Goal: Information Seeking & Learning: Compare options

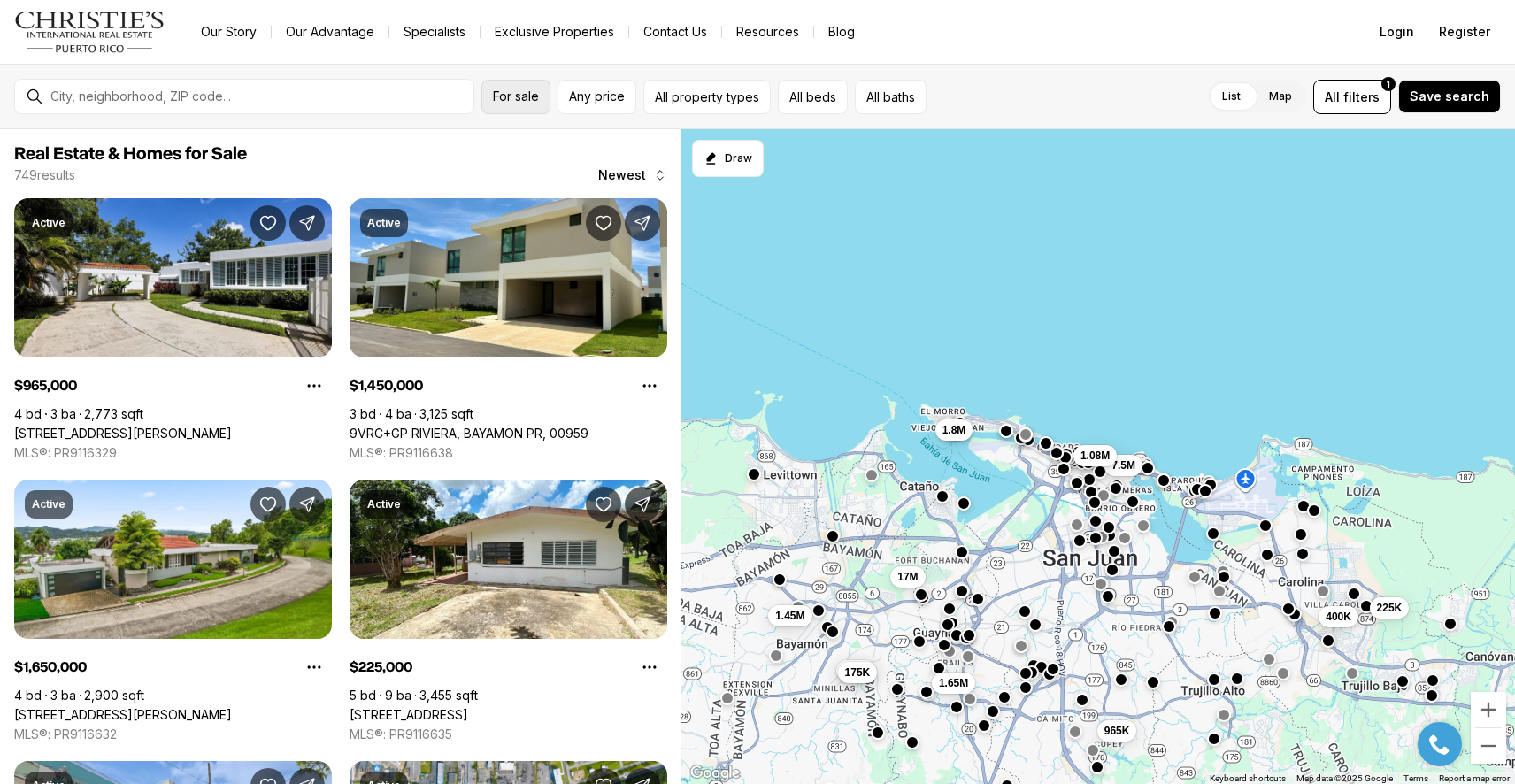
click at [524, 92] on span "For sale" at bounding box center [516, 96] width 46 height 14
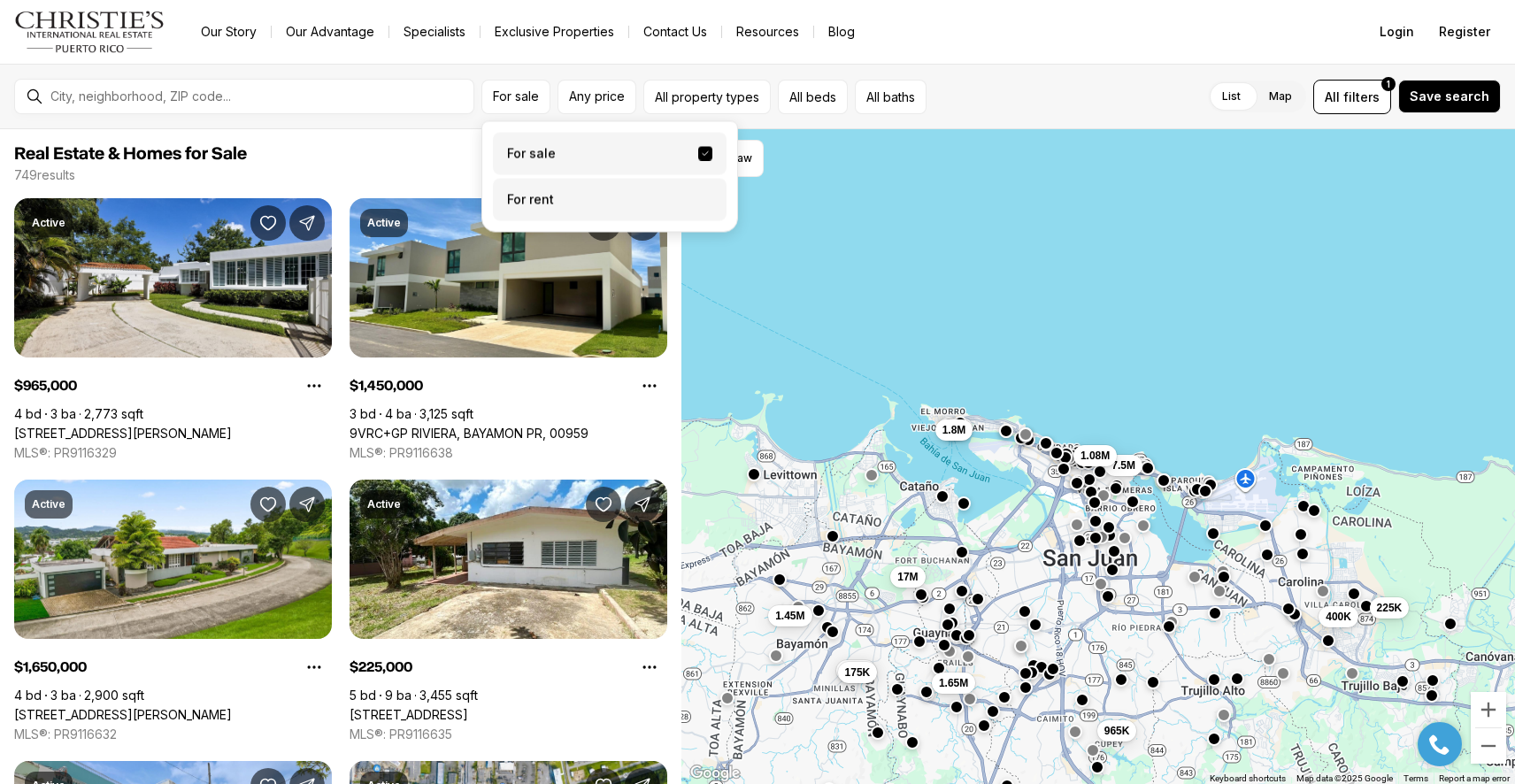
click at [556, 187] on label "For rent" at bounding box center [610, 200] width 234 height 43
click at [699, 193] on button "For rent" at bounding box center [706, 193] width 14 height 0
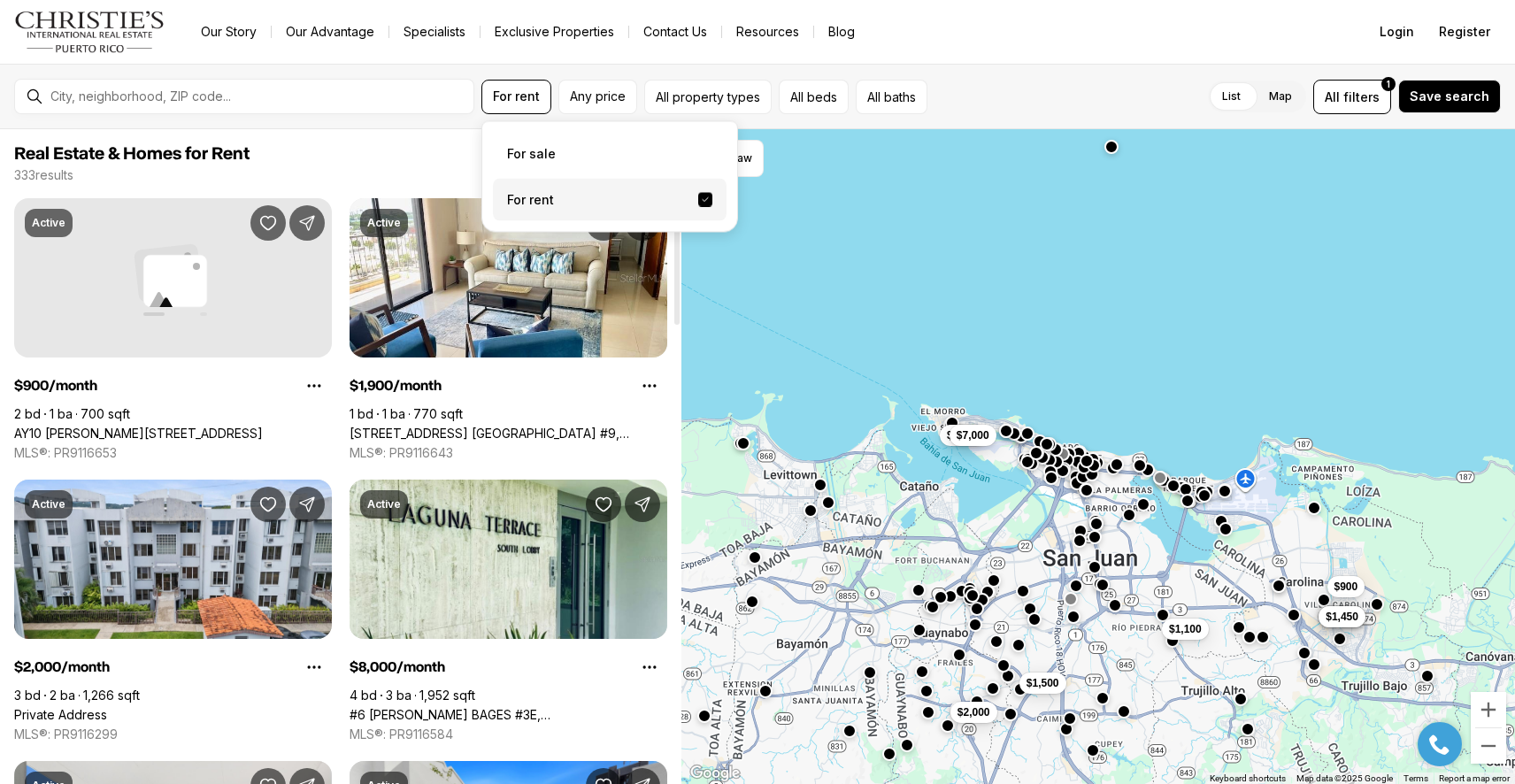
click at [167, 86] on div at bounding box center [258, 96] width 430 height 28
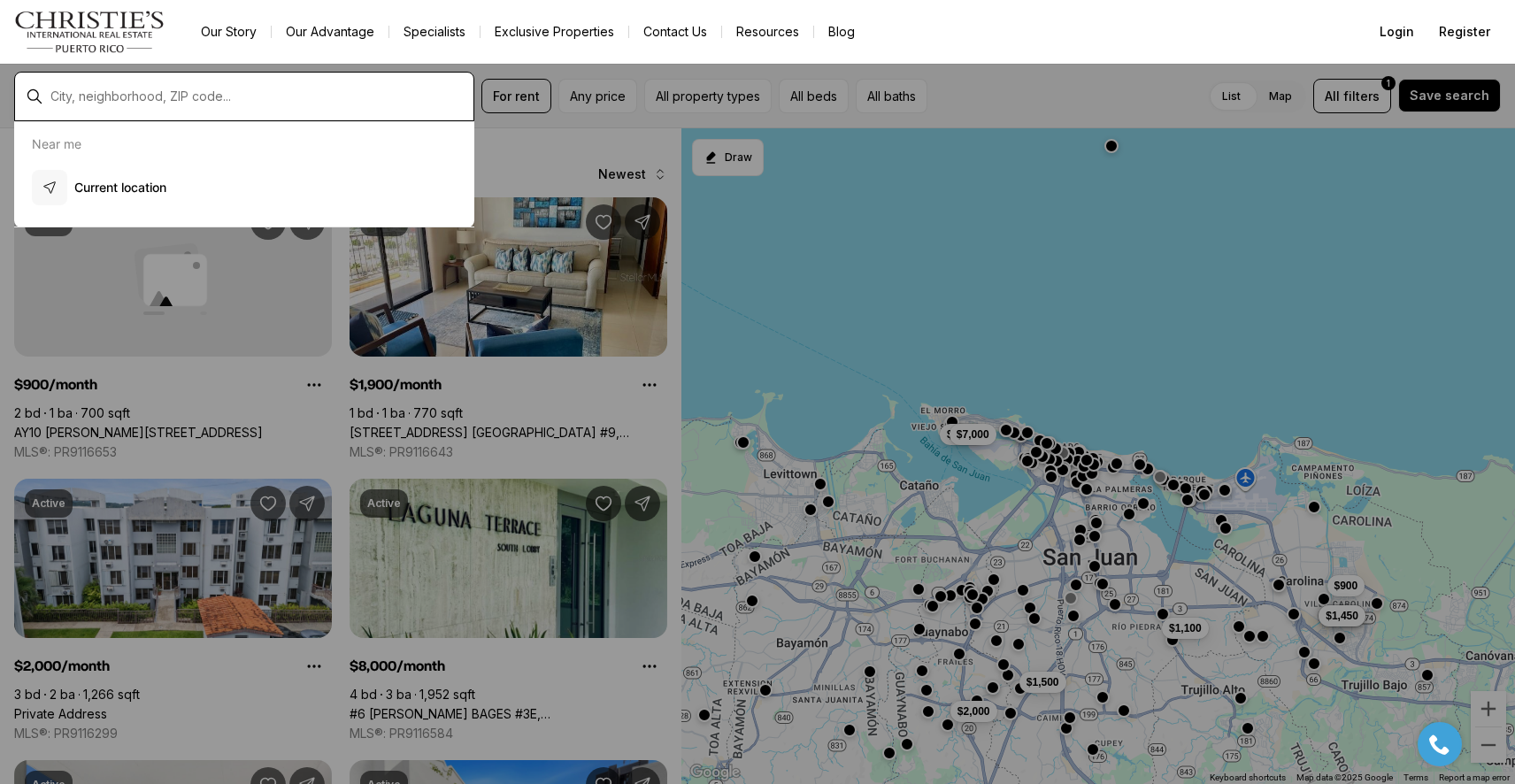
click at [166, 90] on input "text" at bounding box center [258, 96] width 416 height 14
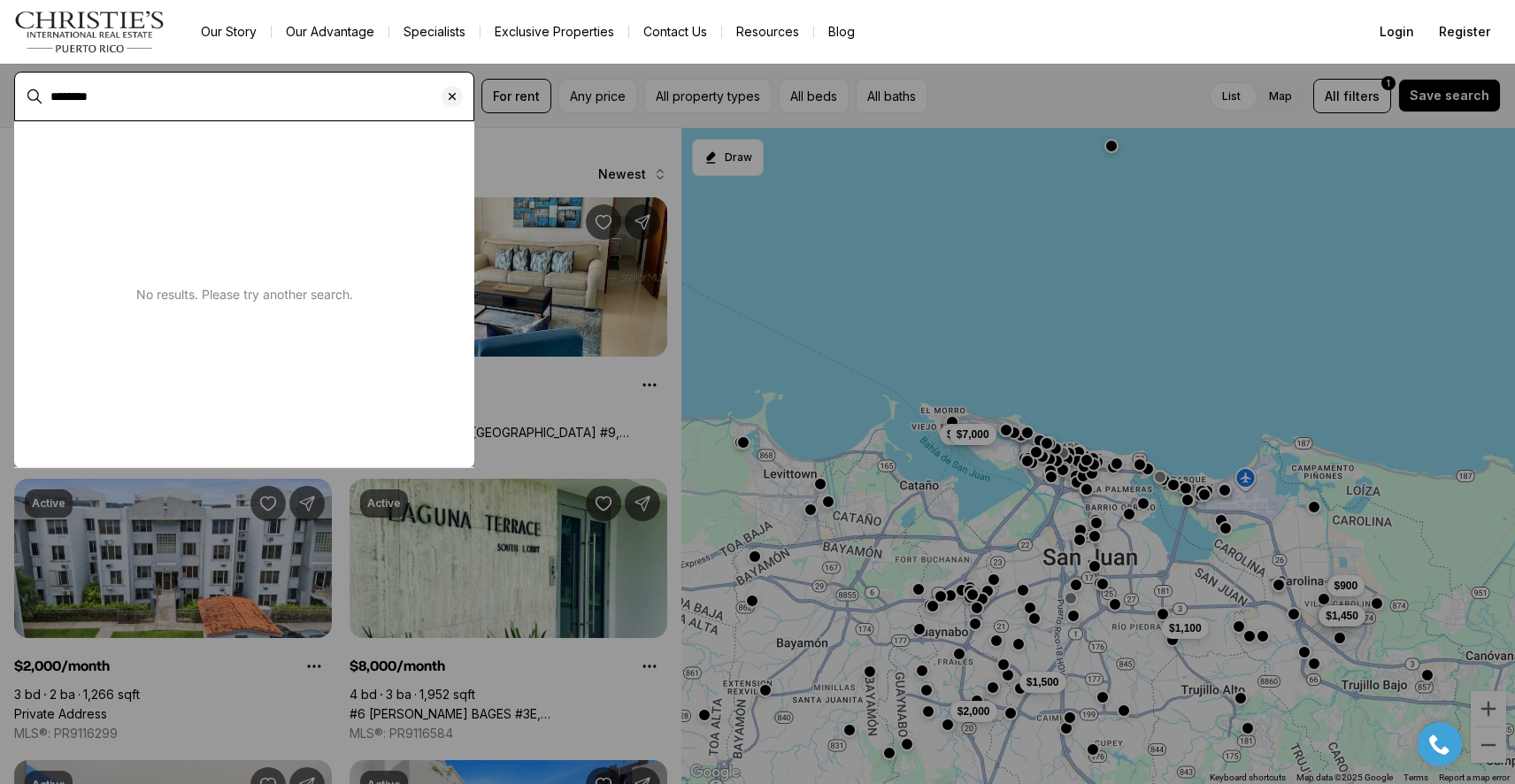
type input "********"
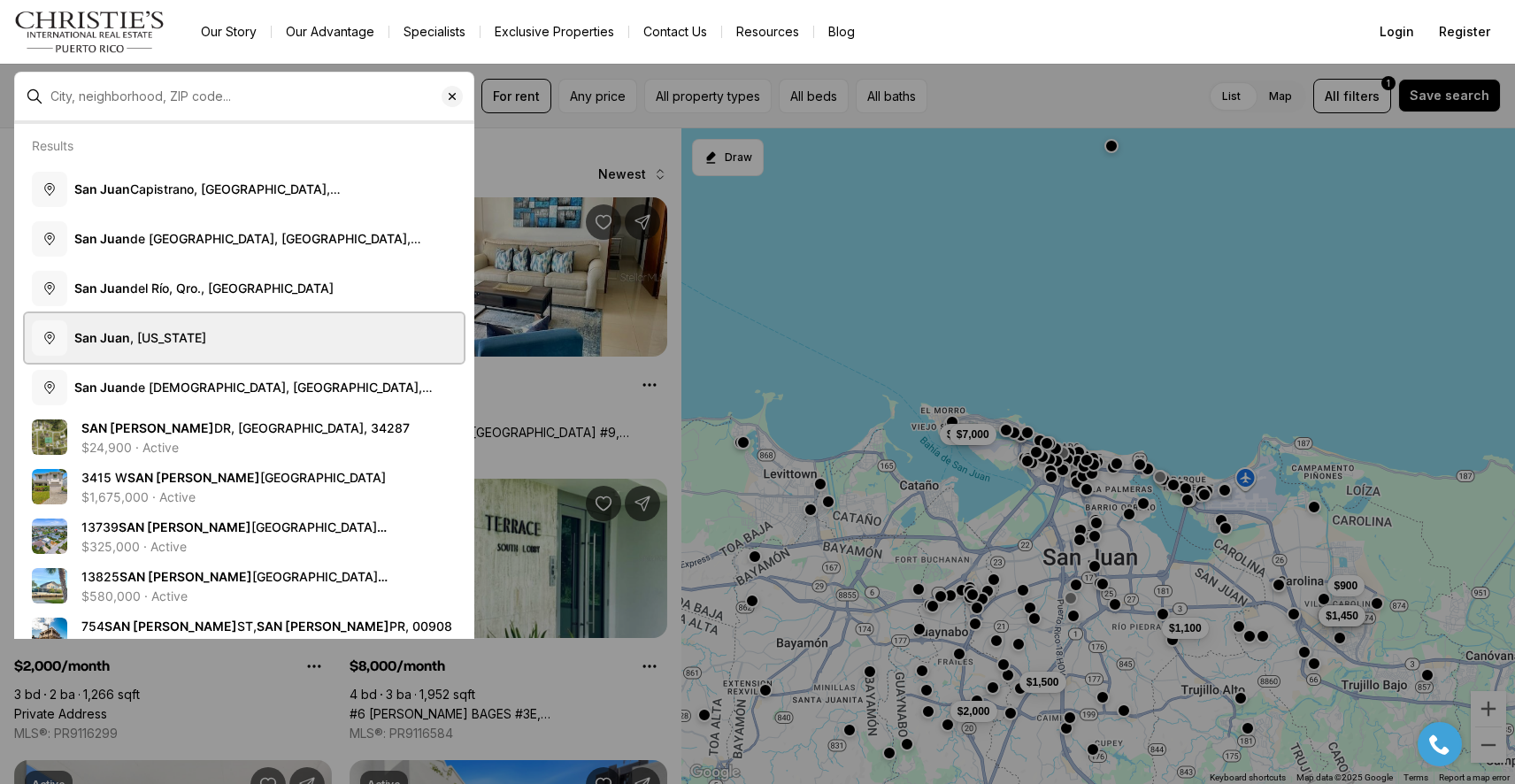
click at [159, 328] on button "[GEOGRAPHIC_DATA][PERSON_NAME] , [US_STATE]" at bounding box center [244, 339] width 439 height 50
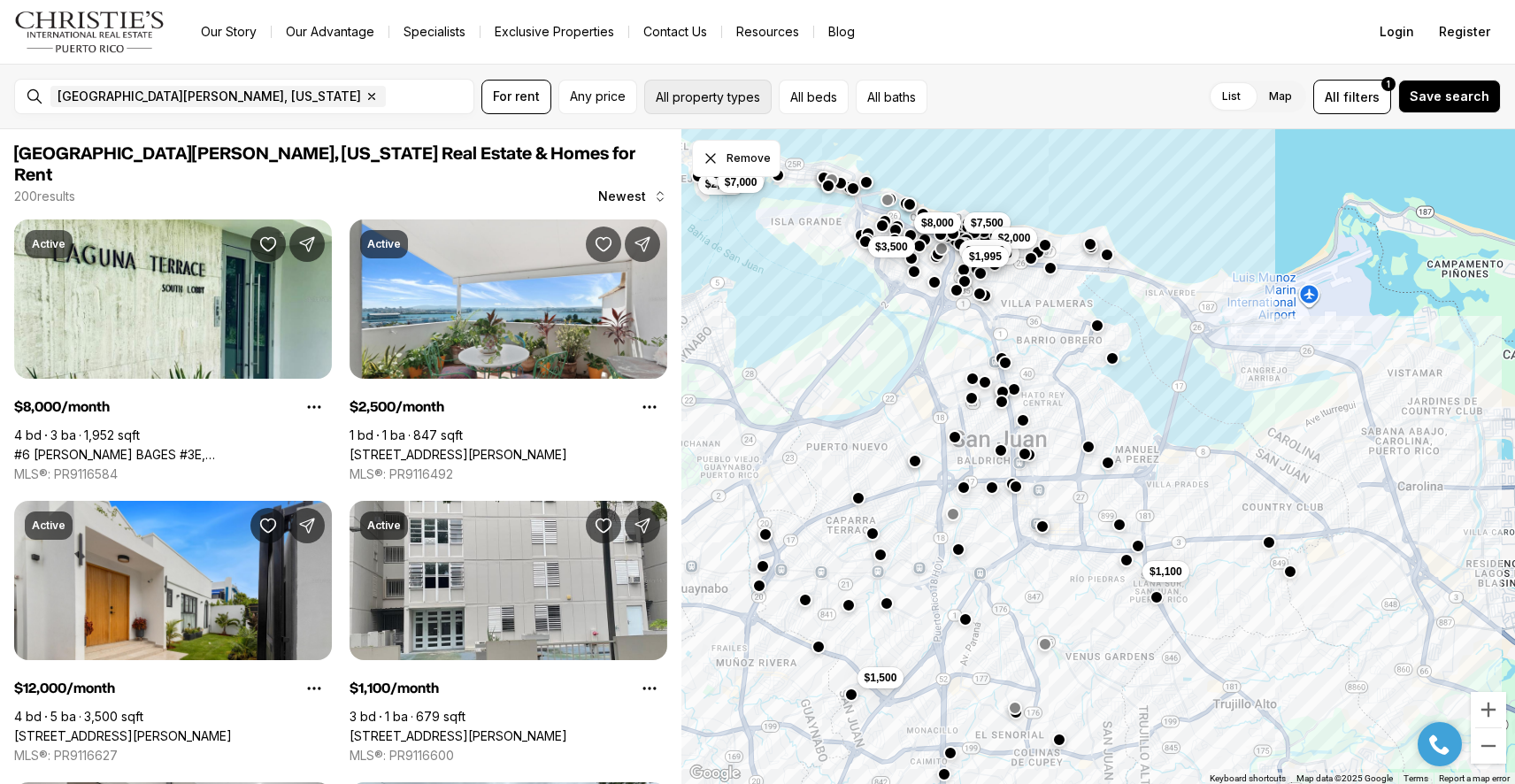
click at [701, 91] on button "All property types" at bounding box center [709, 97] width 128 height 35
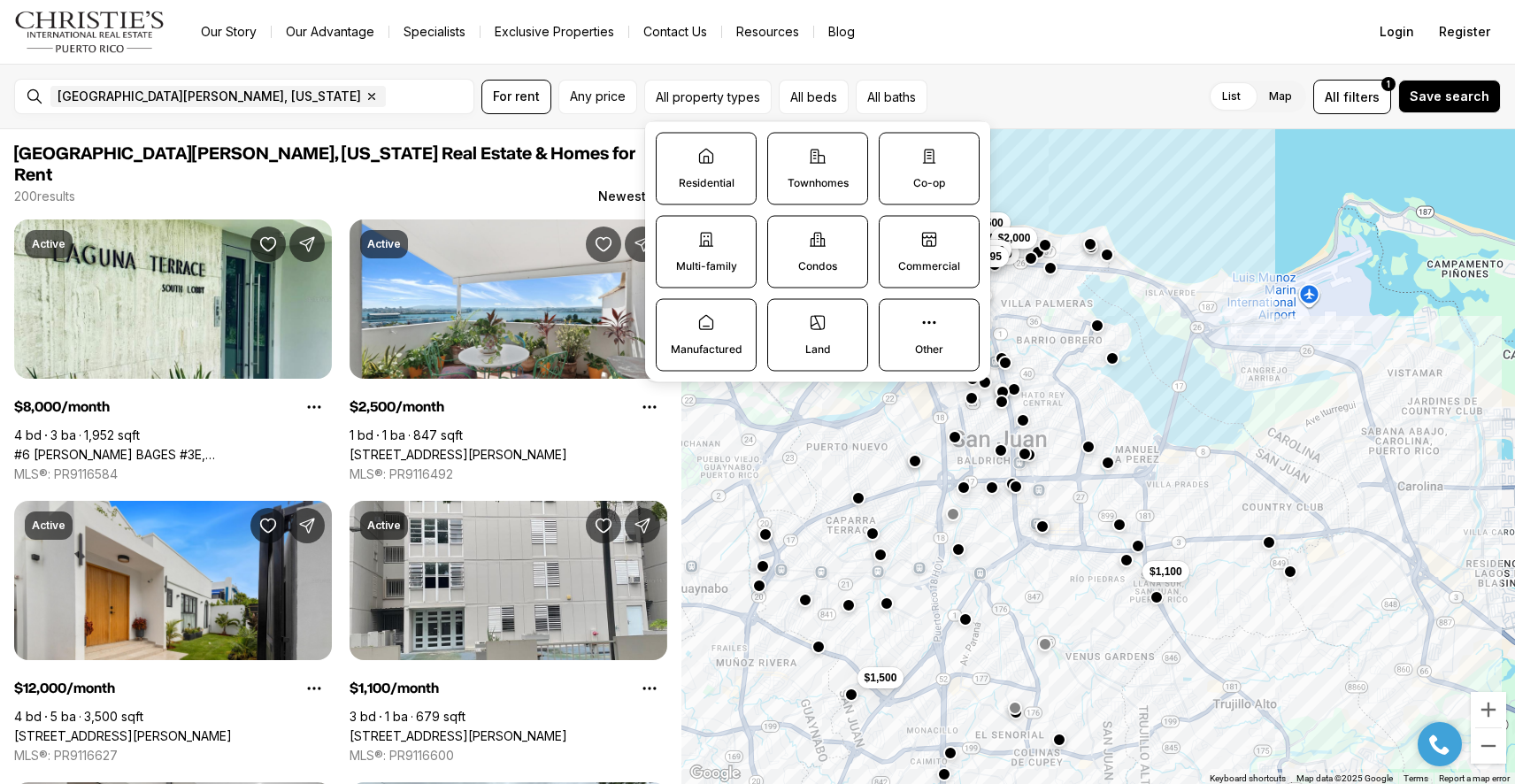
click at [721, 180] on p "Residential" at bounding box center [707, 183] width 56 height 14
click at [675, 151] on button "Residential" at bounding box center [666, 143] width 18 height 18
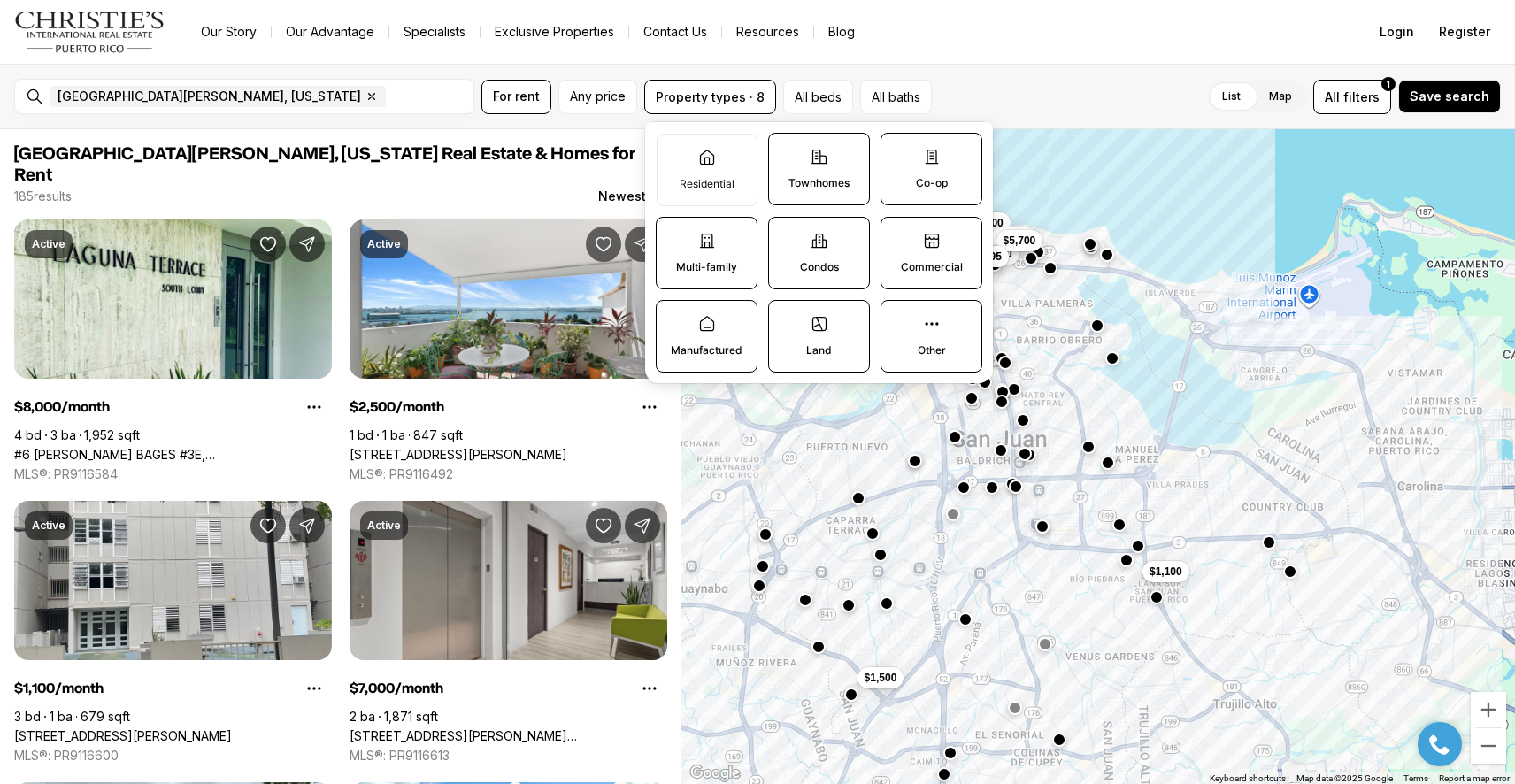
click at [842, 164] on label "Townhomes" at bounding box center [819, 169] width 102 height 73
click at [786, 151] on button "Townhomes" at bounding box center [778, 143] width 18 height 18
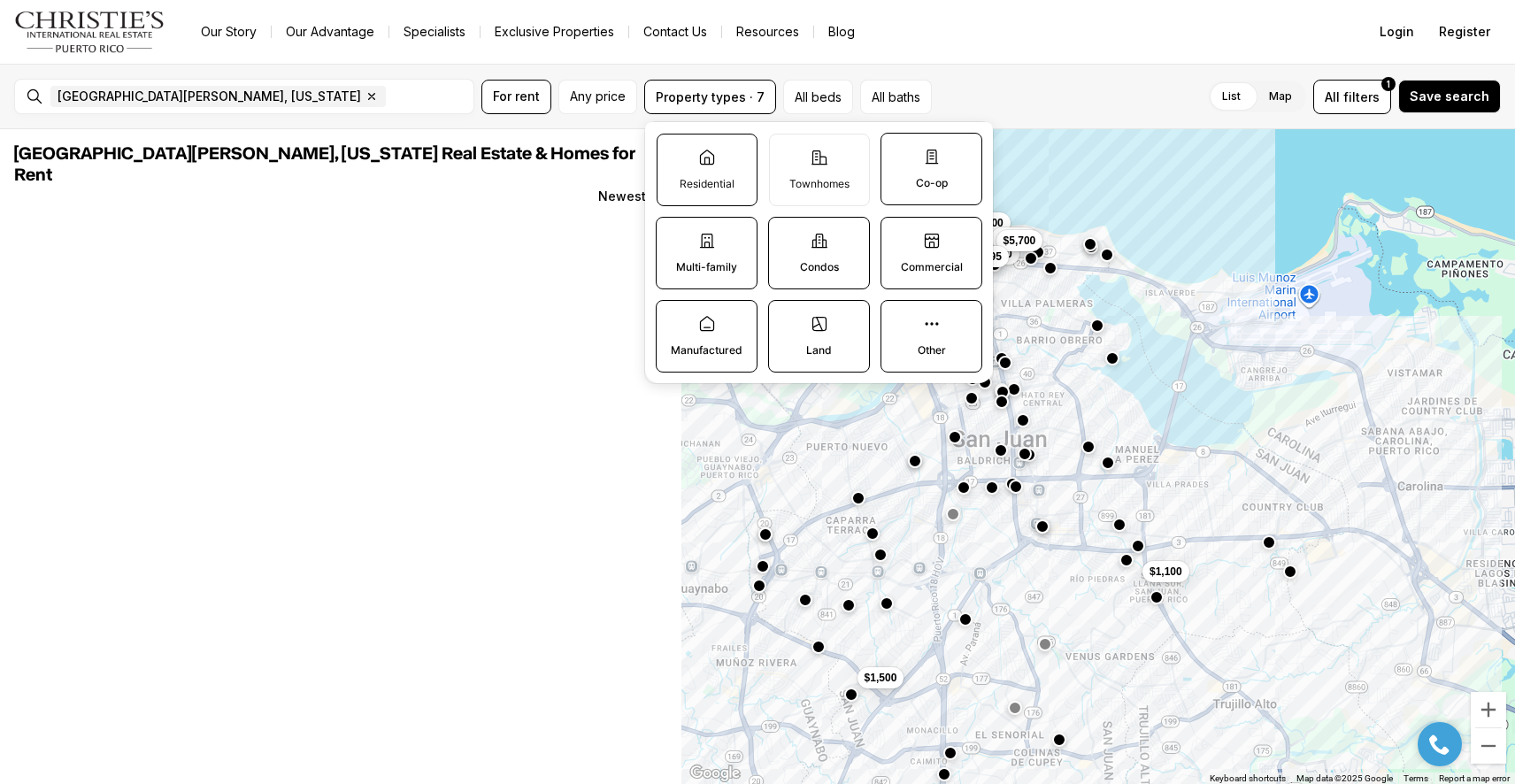
click at [745, 171] on label "Residential" at bounding box center [707, 170] width 101 height 73
click at [676, 152] on button "Residential" at bounding box center [667, 144] width 18 height 18
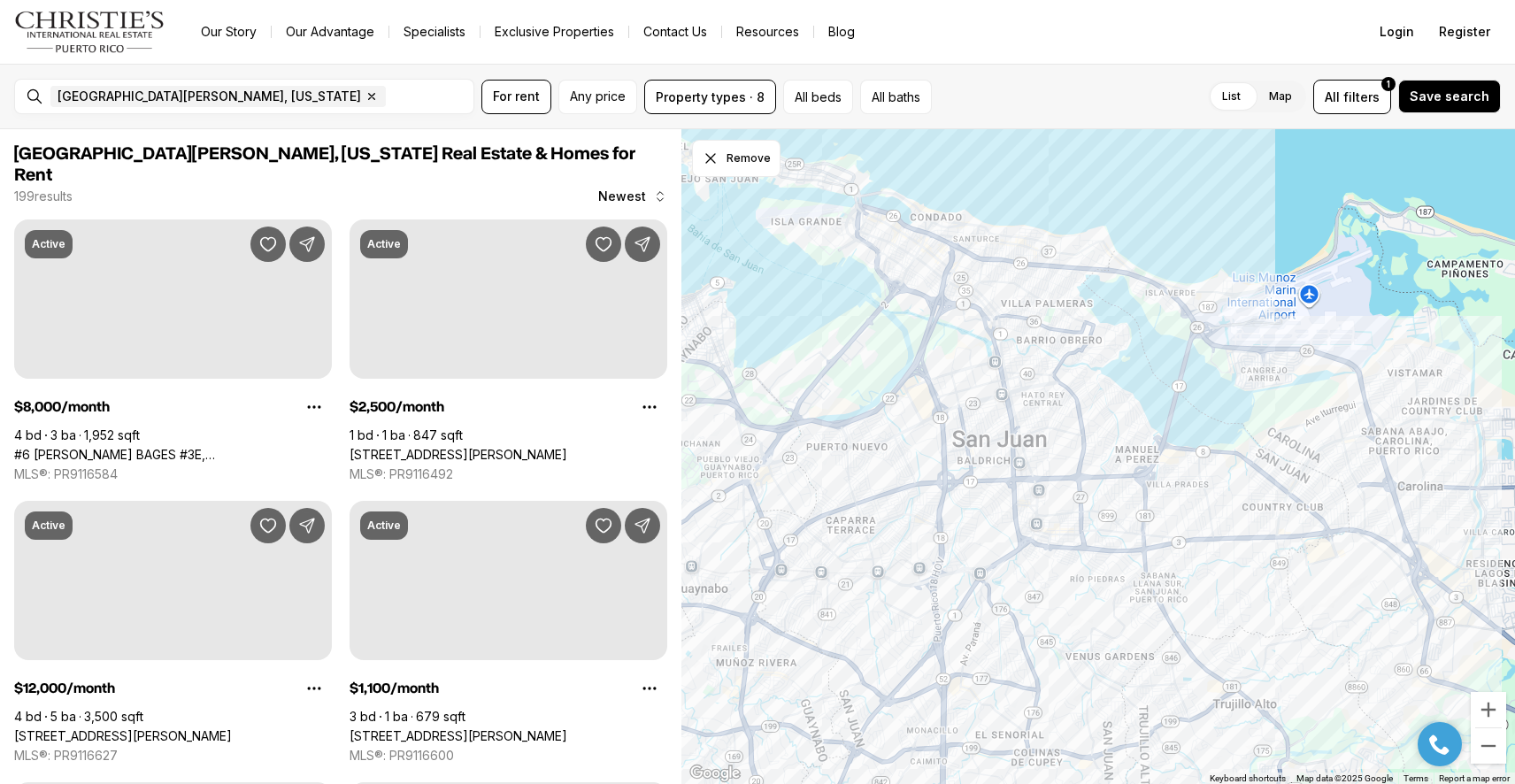
click at [1168, 176] on div at bounding box center [1098, 456] width 833 height 655
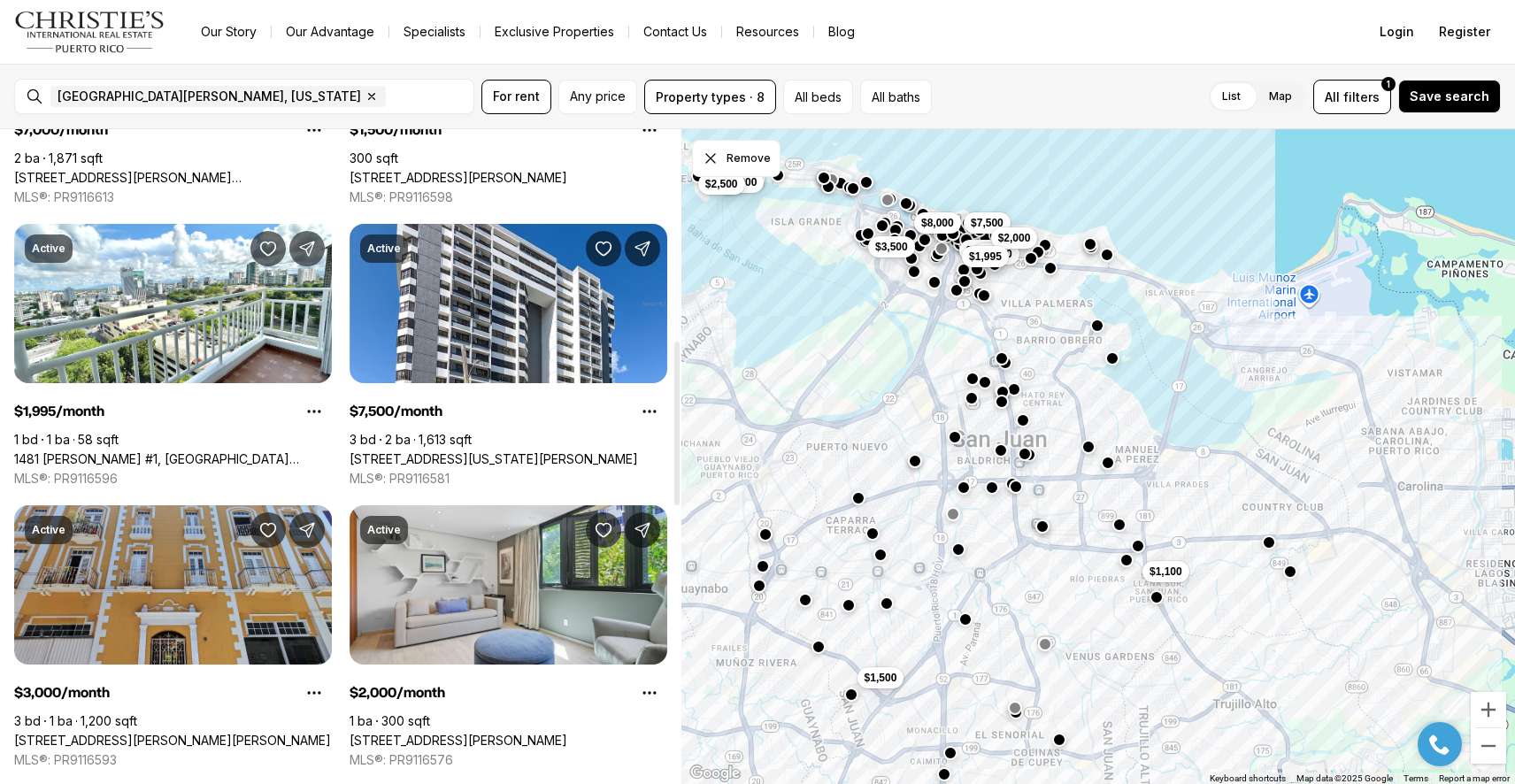
scroll to position [843, 0]
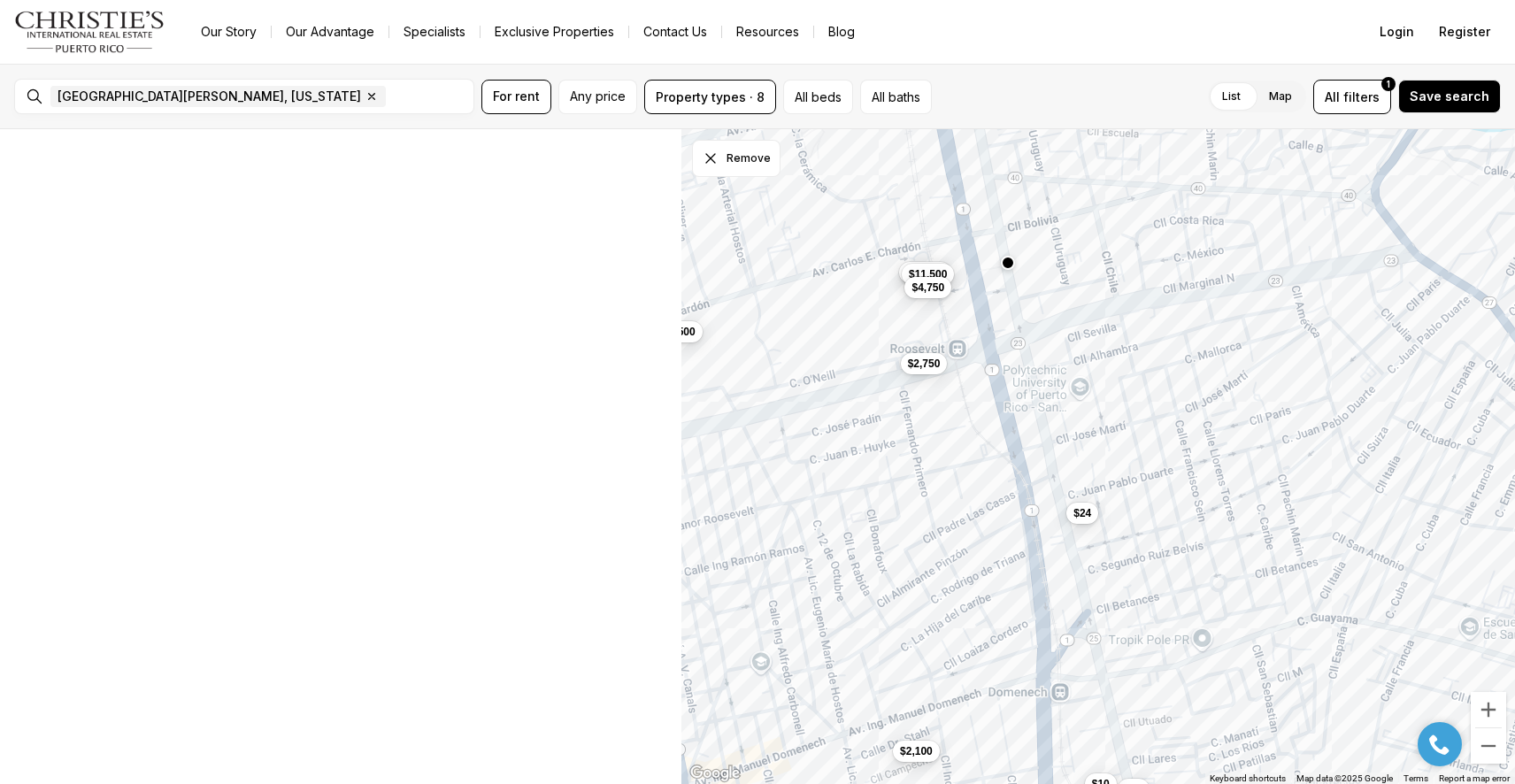
scroll to position [44, 0]
drag, startPoint x: 1012, startPoint y: 352, endPoint x: 931, endPoint y: 462, distance: 136.6
click at [931, 462] on div "$11,500 $4,500 $24 $11,500 $4,750 $2,750 $2,100 $10 $10" at bounding box center [1098, 456] width 833 height 655
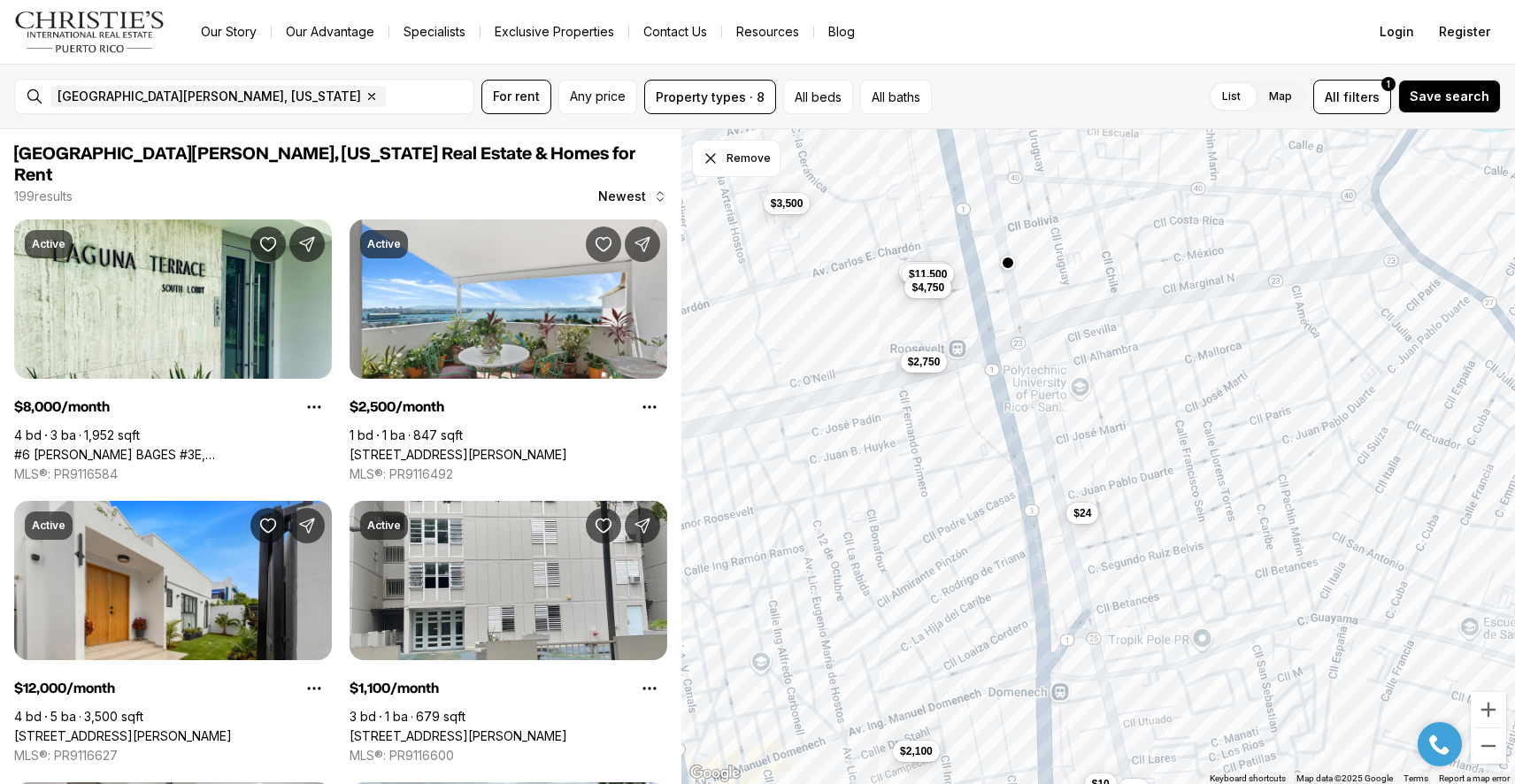
click at [925, 367] on span "$2,750" at bounding box center [924, 361] width 33 height 14
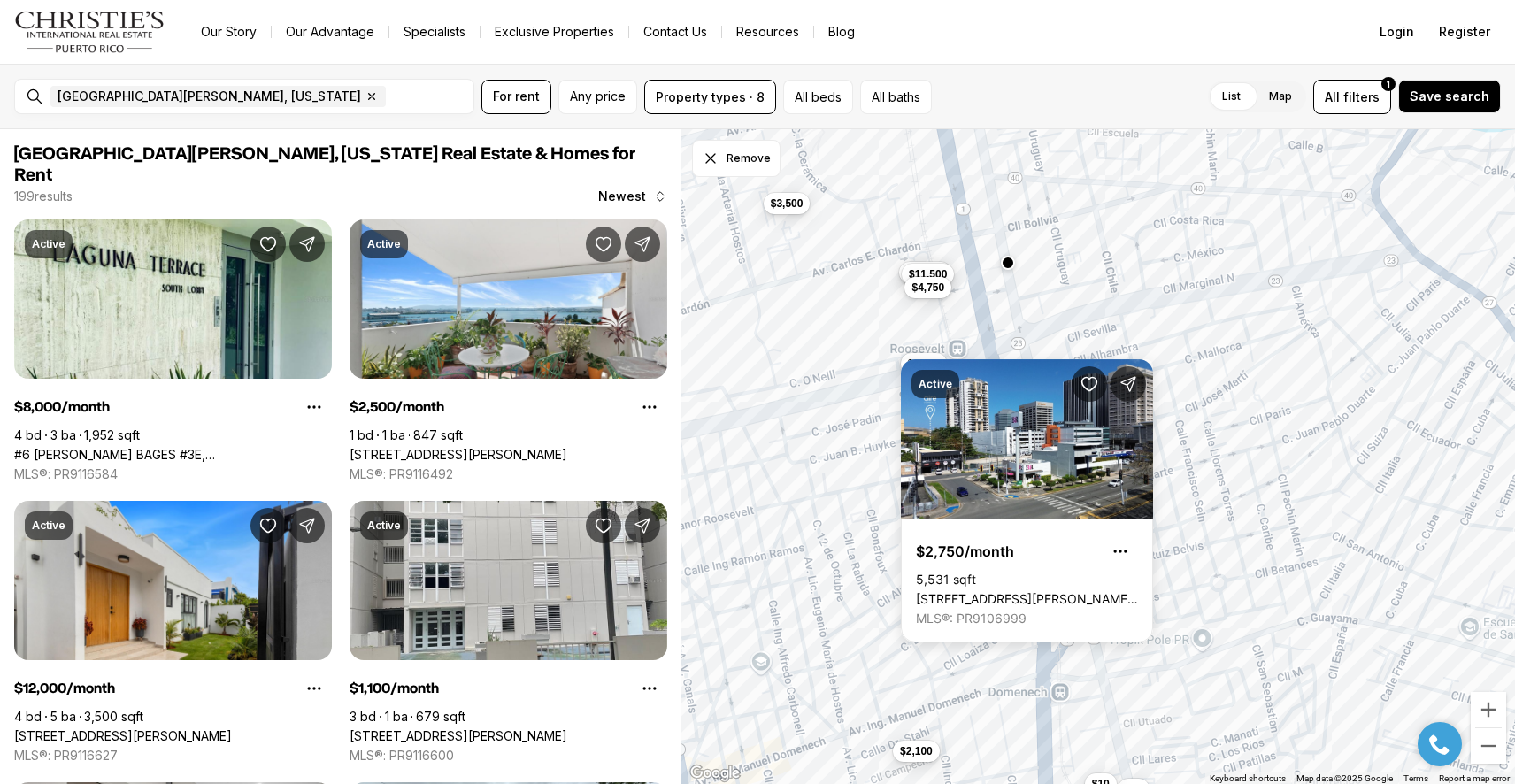
click at [1051, 289] on div "$11,500 $24 $11,500 $4,750 $2,750 $2,100 $10 $10 $3,500" at bounding box center [1098, 456] width 833 height 655
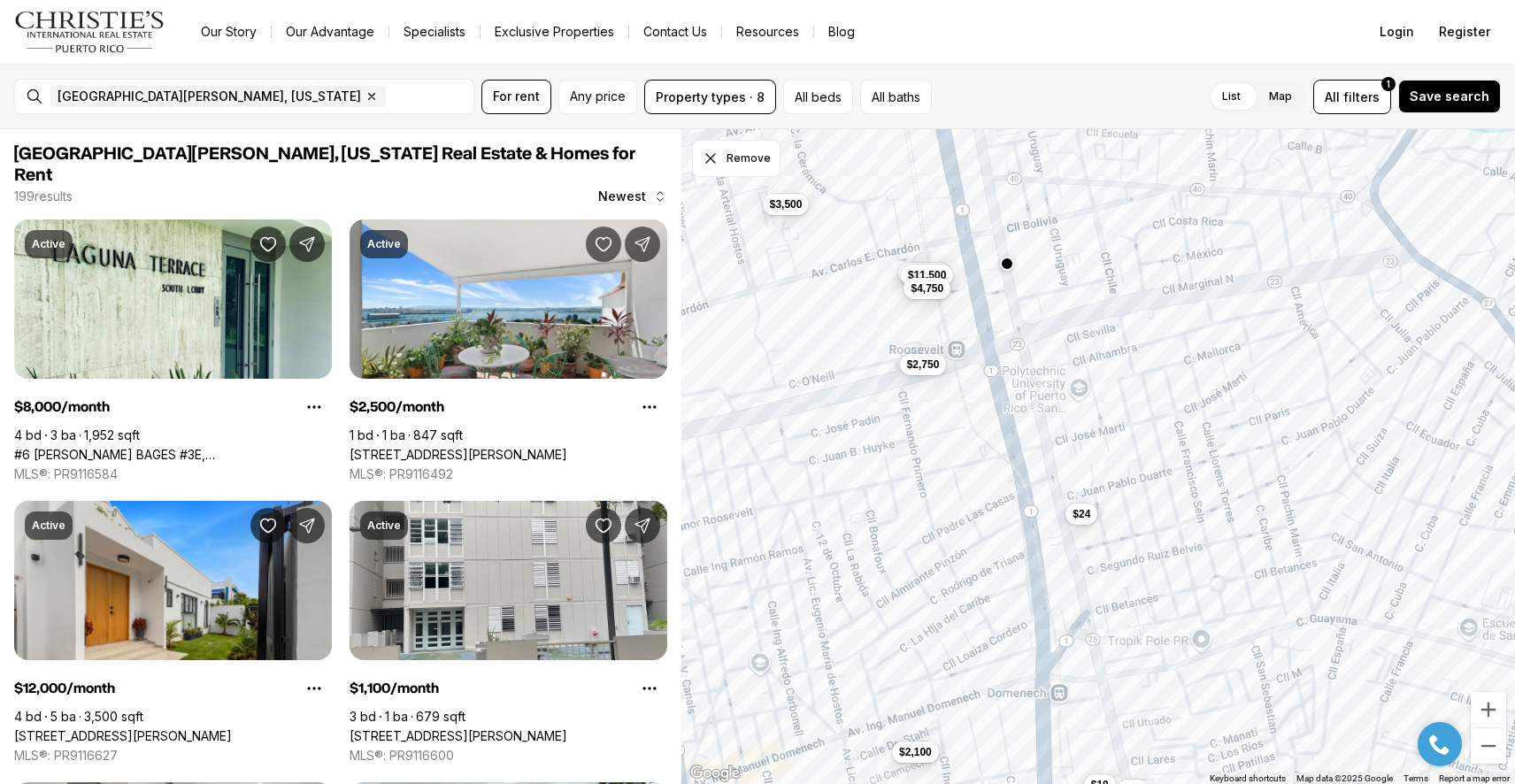
click at [1173, 377] on div "$11,500 $24 $11,500 $4,750 $2,750 $2,100 $10 $10 $3,500" at bounding box center [1098, 456] width 833 height 655
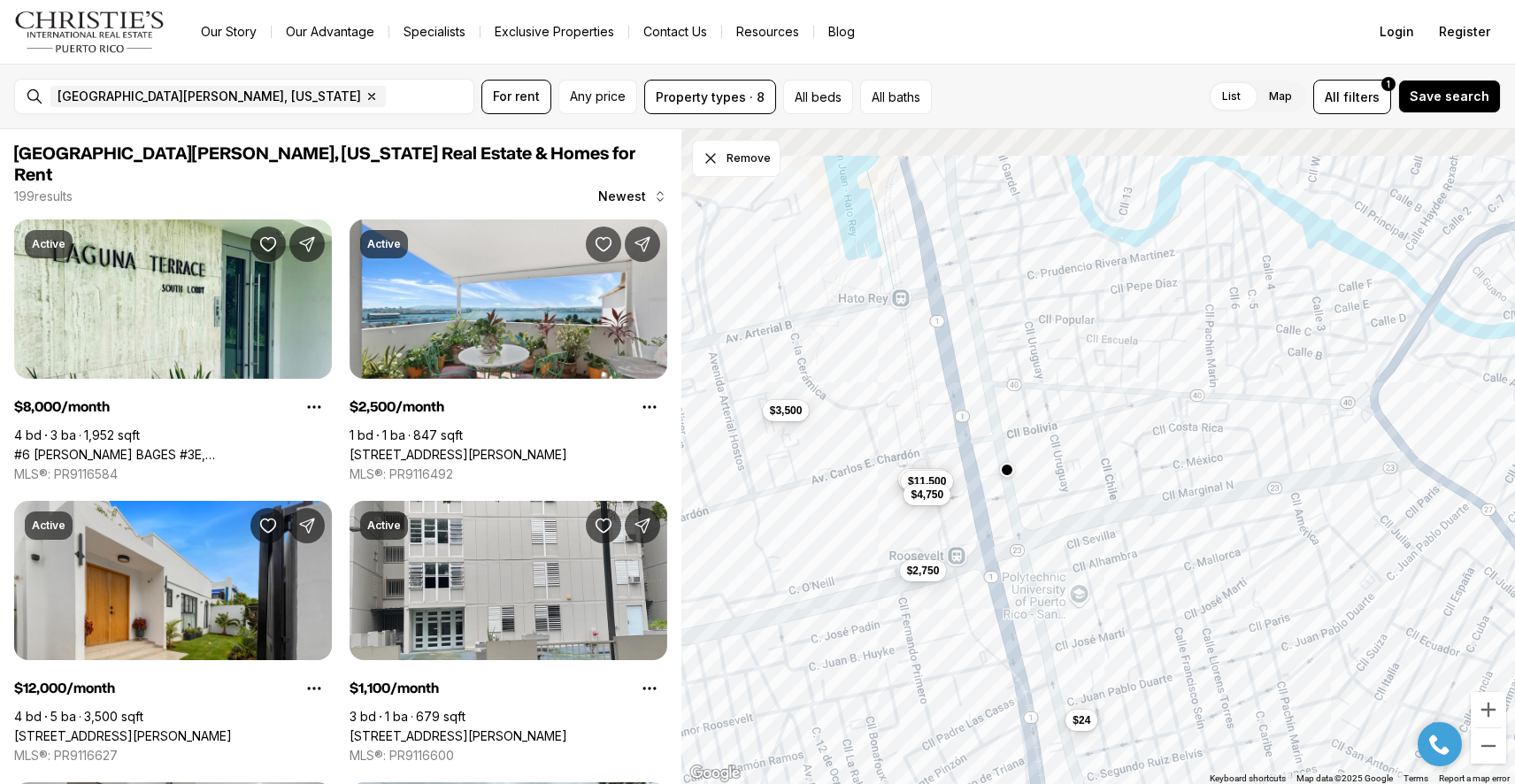
drag, startPoint x: 1069, startPoint y: 287, endPoint x: 1069, endPoint y: 501, distance: 214.0
click at [1069, 501] on div "$11,500 $24 $11,500 $4,750 $2,750 $2,100 $10 $10 $3,500" at bounding box center [1098, 456] width 833 height 655
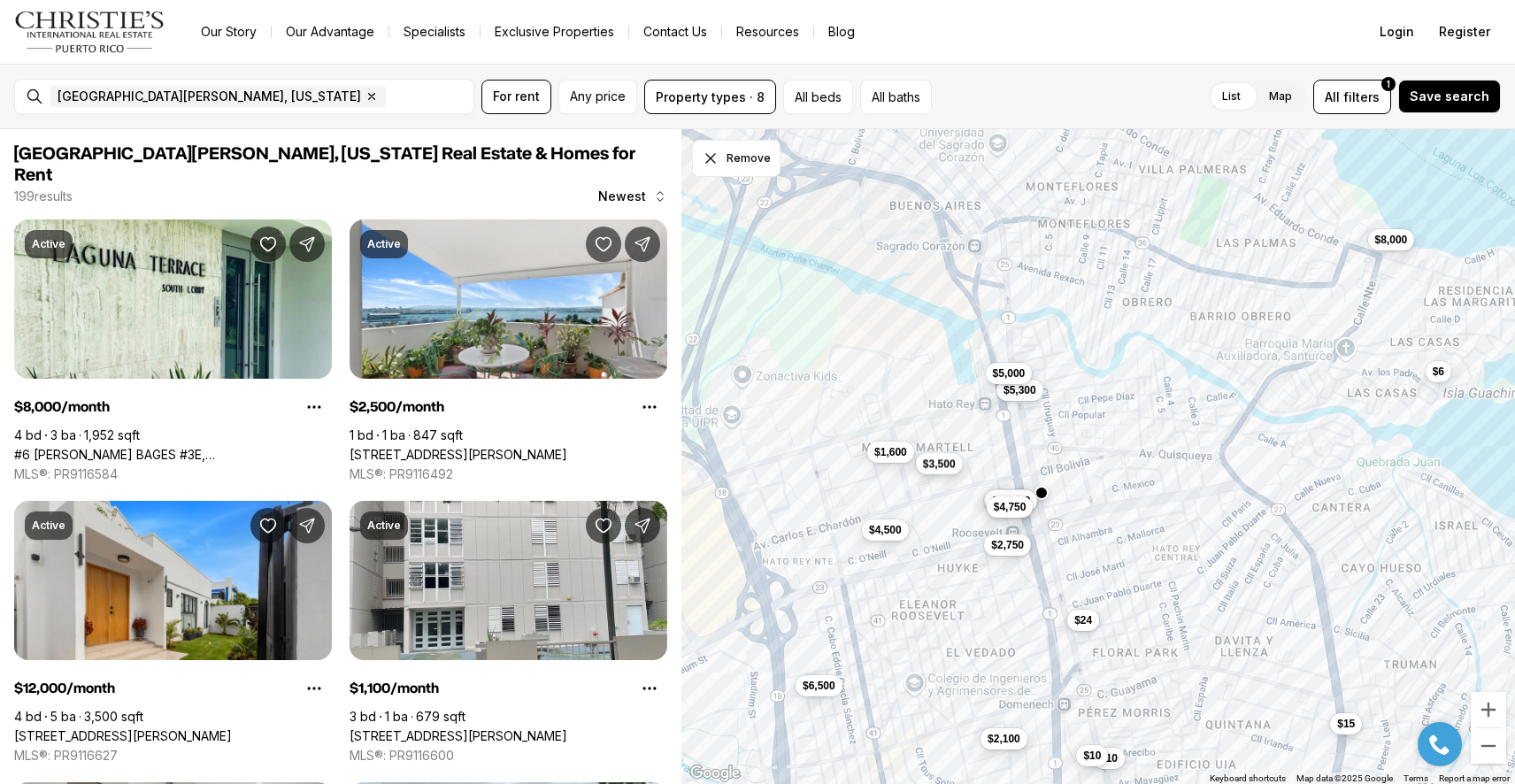
click at [937, 466] on span "$3,500" at bounding box center [939, 463] width 33 height 14
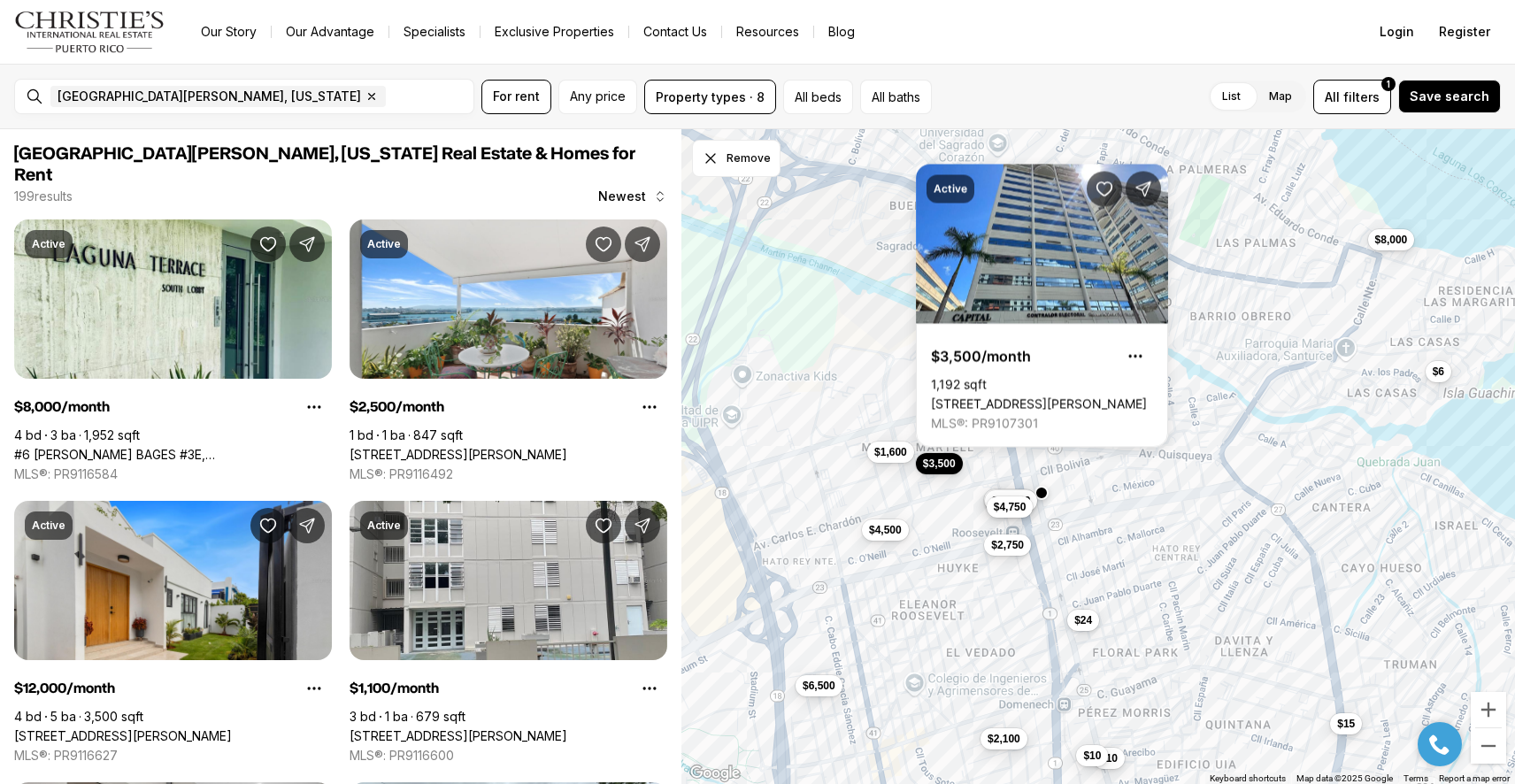
click at [940, 510] on div "$11,500 $24 $11,500 $4,750 $2,750 $3,500 $5,300 $5,000 $2,100 $1,600 $8,000 $4,…" at bounding box center [1098, 456] width 833 height 655
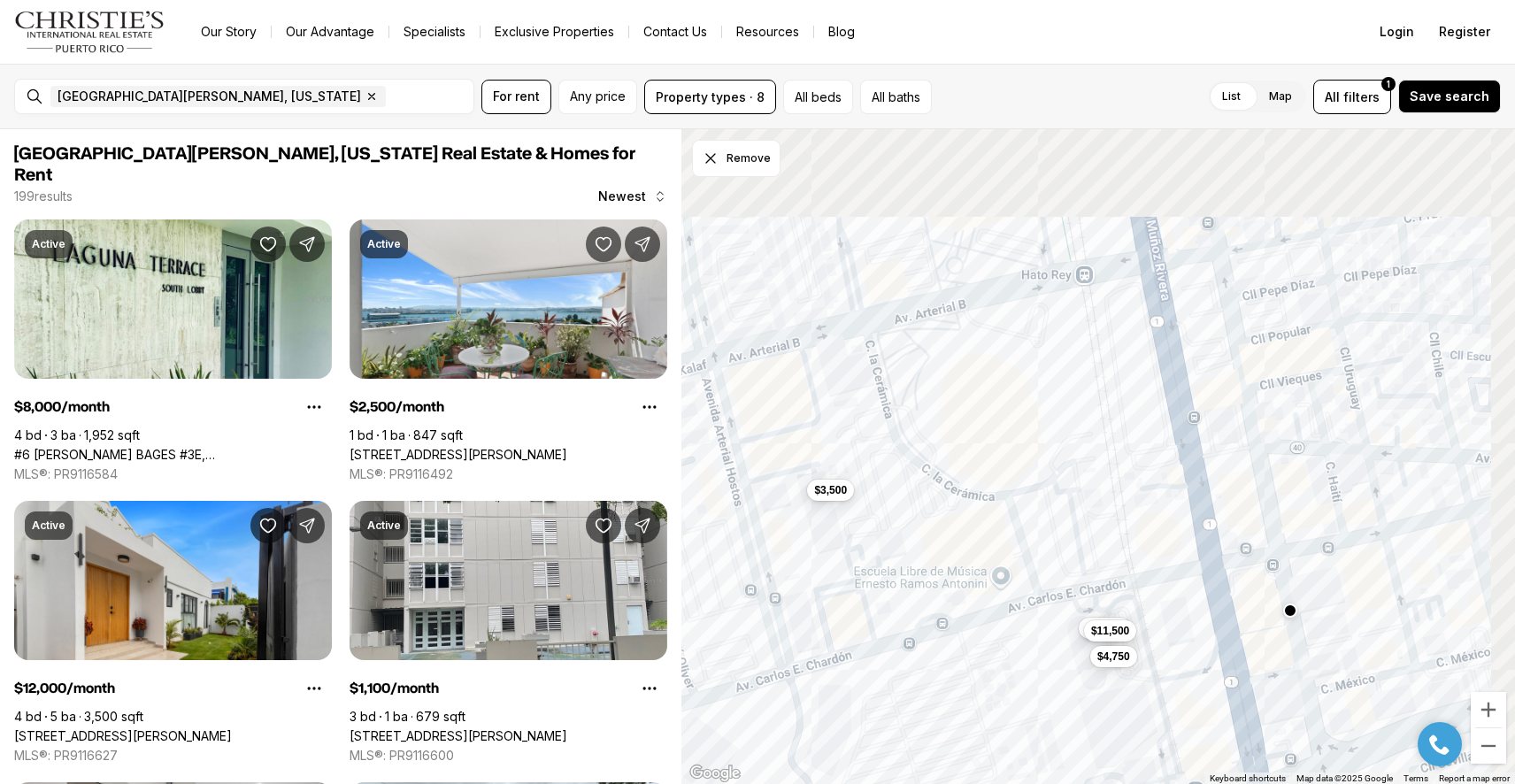
drag, startPoint x: 900, startPoint y: 412, endPoint x: 843, endPoint y: 682, distance: 276.0
click at [844, 681] on div "$11,500 $11,500 $4,750 $2,750 $3,500" at bounding box center [1098, 456] width 833 height 655
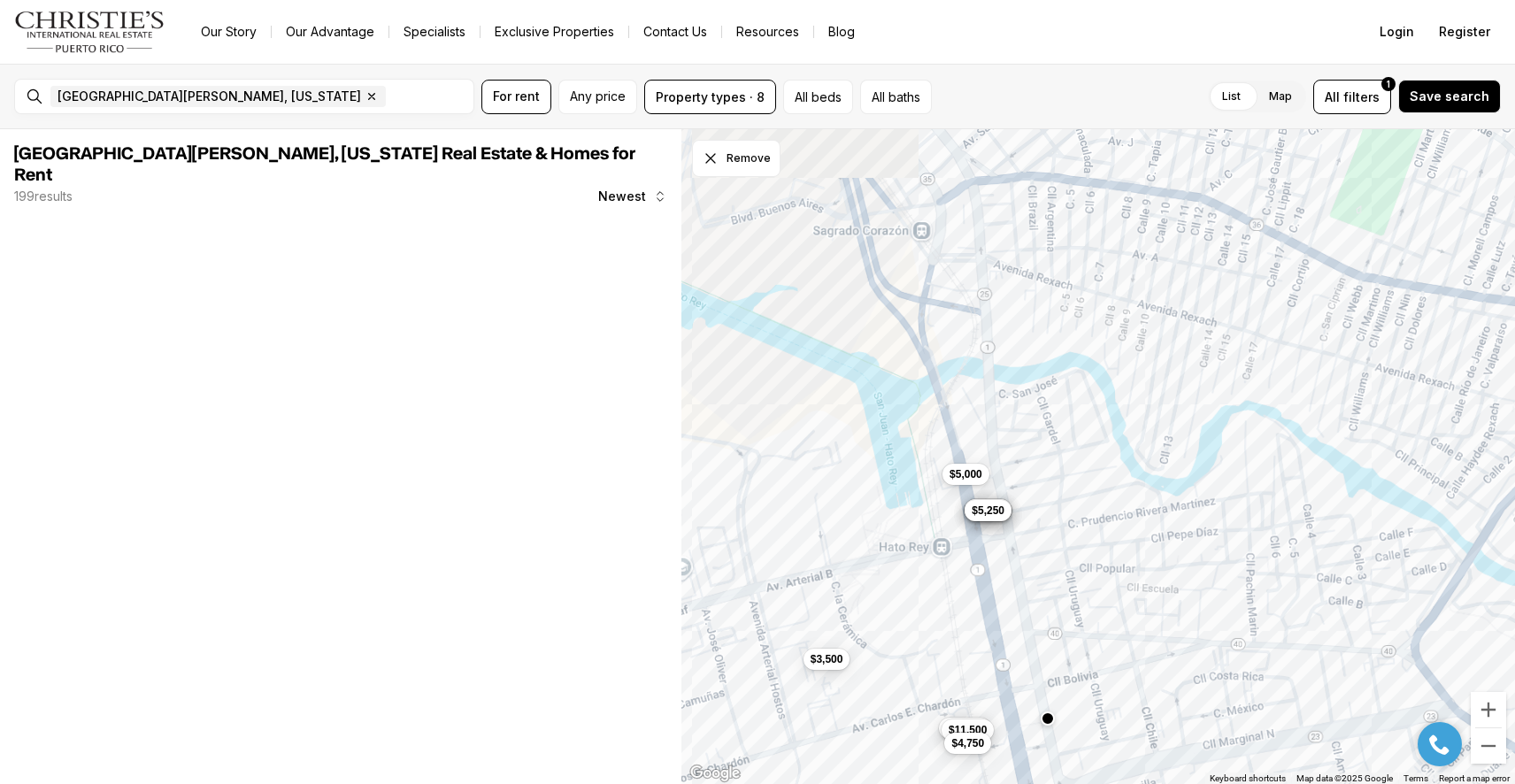
drag, startPoint x: 1117, startPoint y: 437, endPoint x: 1003, endPoint y: 544, distance: 156.3
click at [1003, 544] on div "$11,500 $11,500 $4,750 $3,500 $5,000 $5,000 $4,200 $5,300 $4,850 $5,250" at bounding box center [1098, 456] width 833 height 655
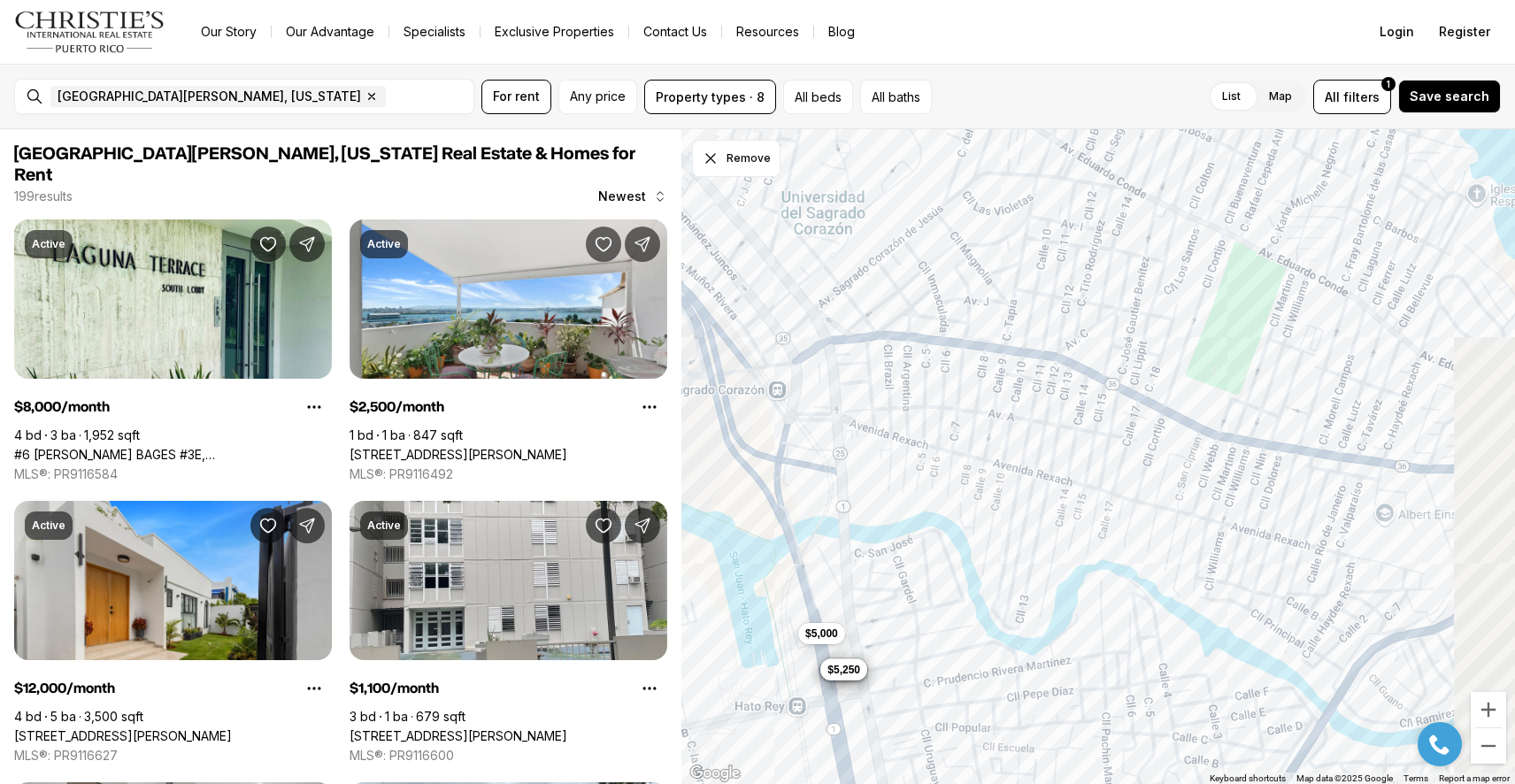
drag, startPoint x: 1083, startPoint y: 491, endPoint x: 937, endPoint y: 652, distance: 217.3
click at [937, 651] on div "$11,500 $11,500 $4,750 $3,500 $5,000 $5,000 $4,200 $5,300 $4,850 $5,250 $1,600 …" at bounding box center [1098, 456] width 833 height 655
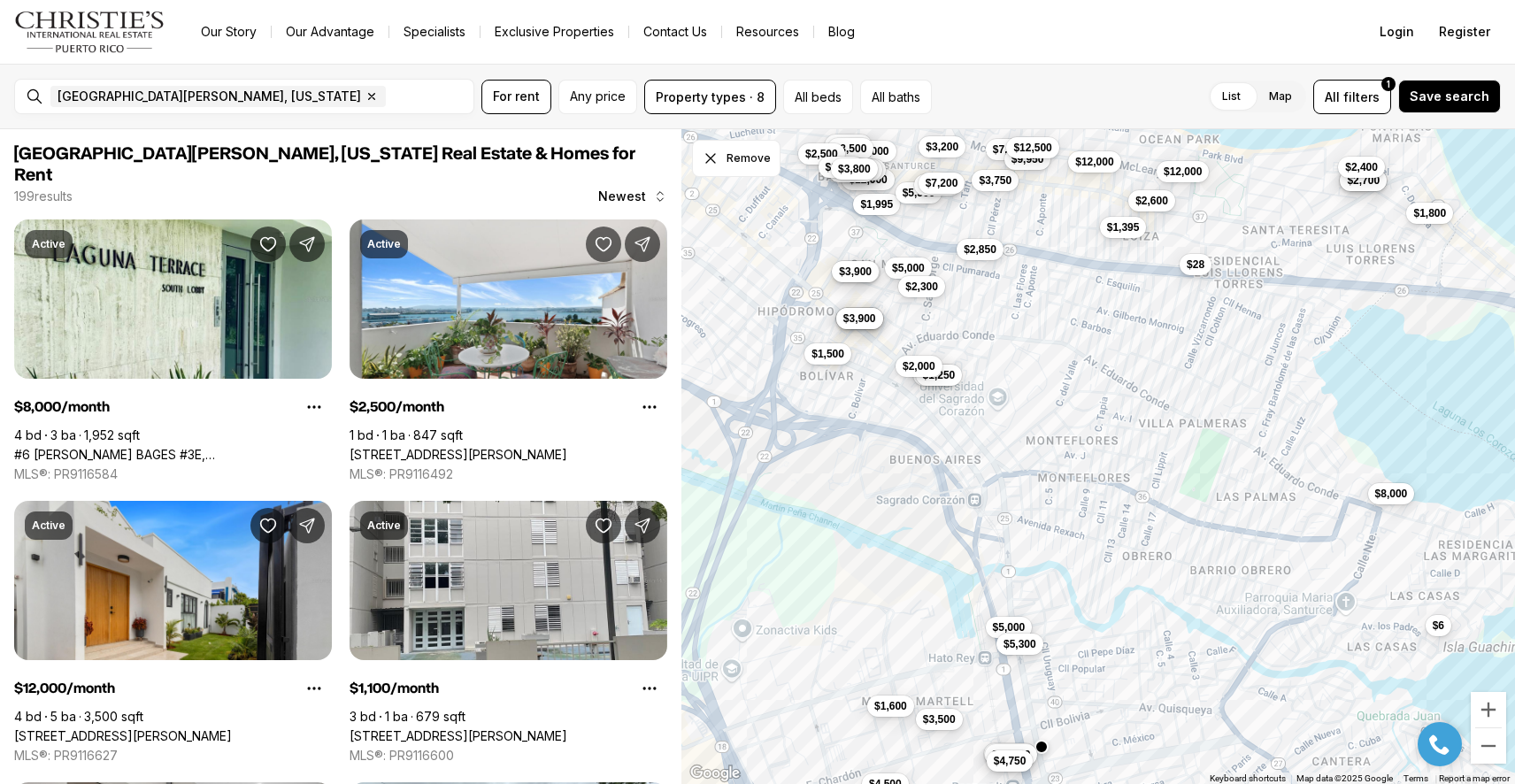
drag, startPoint x: 949, startPoint y: 487, endPoint x: 1069, endPoint y: 491, distance: 120.1
click at [1069, 491] on div "$5,000 $5,300 $12,000 $1,995 $5,500 $8,000 $2,700 $7,500 $4,500 $3,000 $3,900 $…" at bounding box center [1098, 456] width 833 height 655
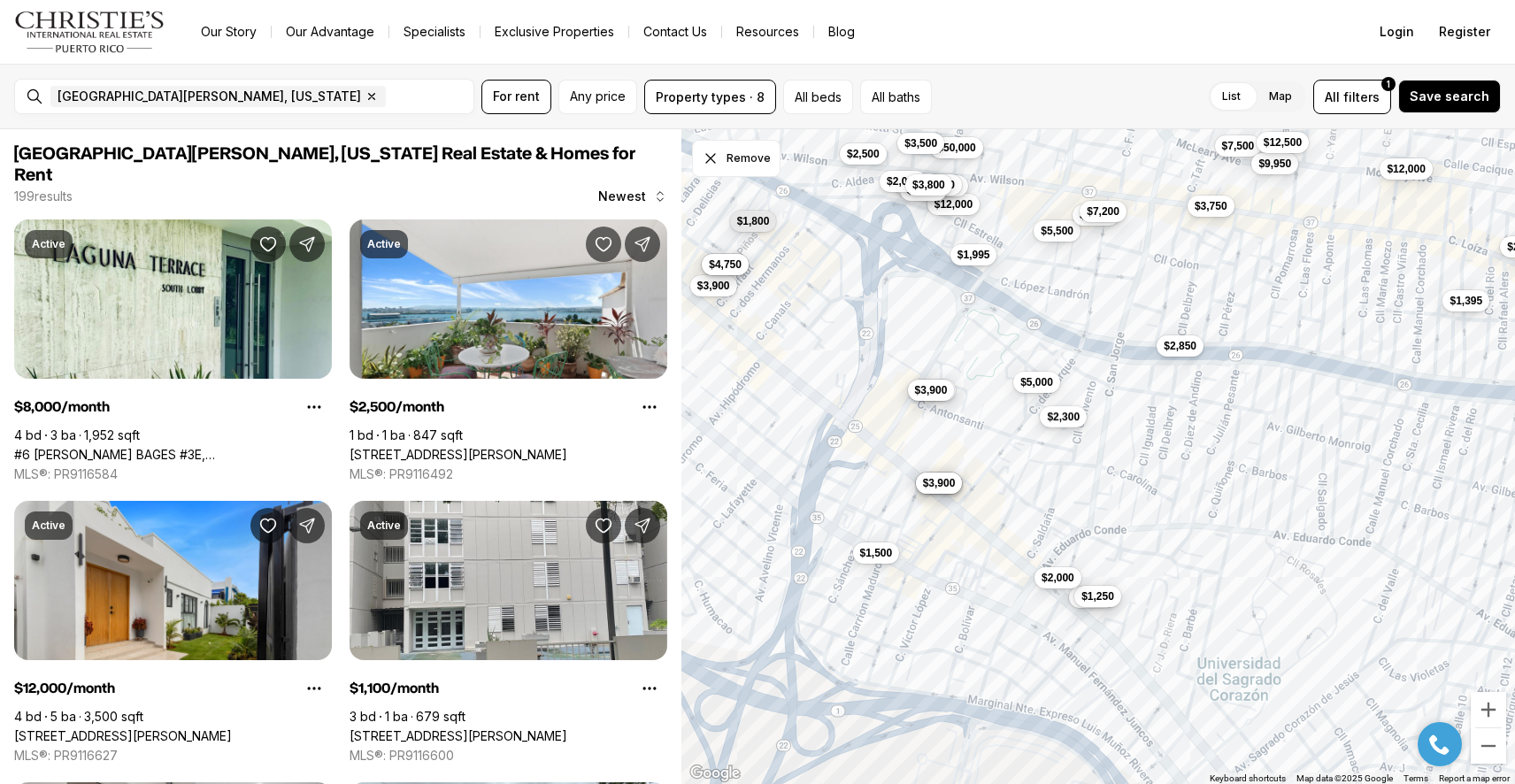
click at [1060, 419] on span "$2,300" at bounding box center [1064, 416] width 33 height 14
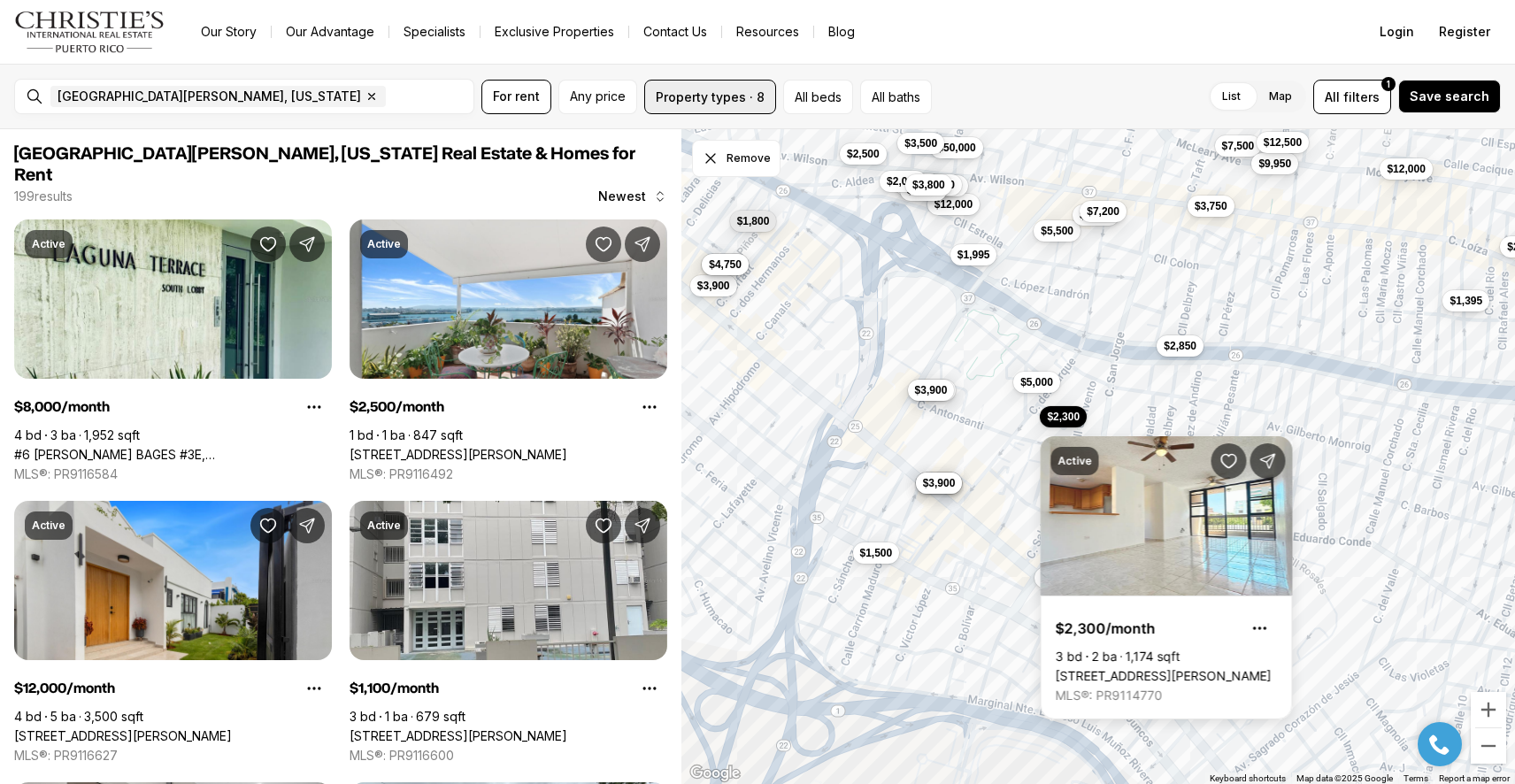
click at [731, 97] on button "Property types · 8" at bounding box center [711, 97] width 132 height 35
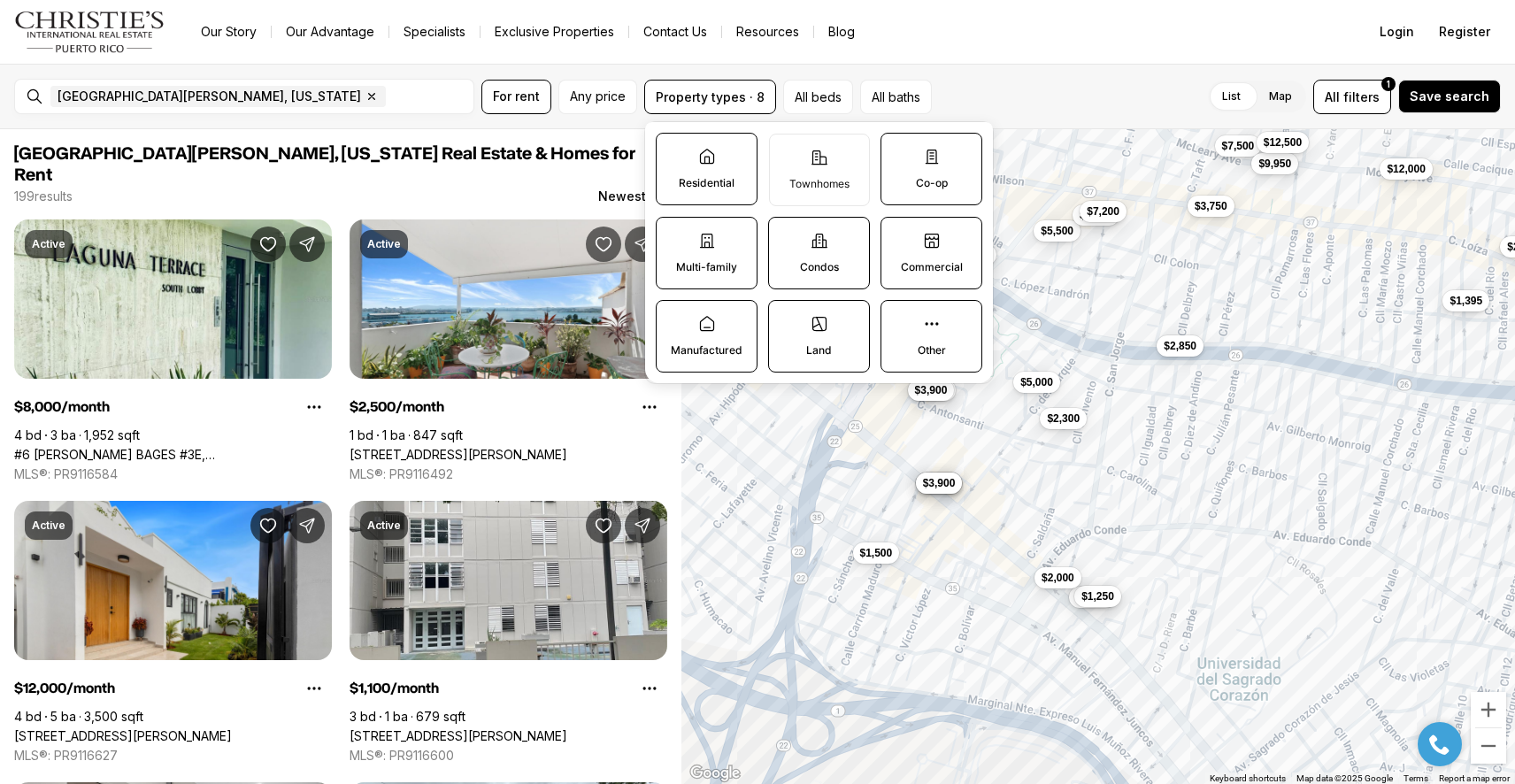
click at [708, 141] on label "Residential" at bounding box center [707, 169] width 102 height 73
click at [675, 141] on button "Residential" at bounding box center [666, 143] width 18 height 18
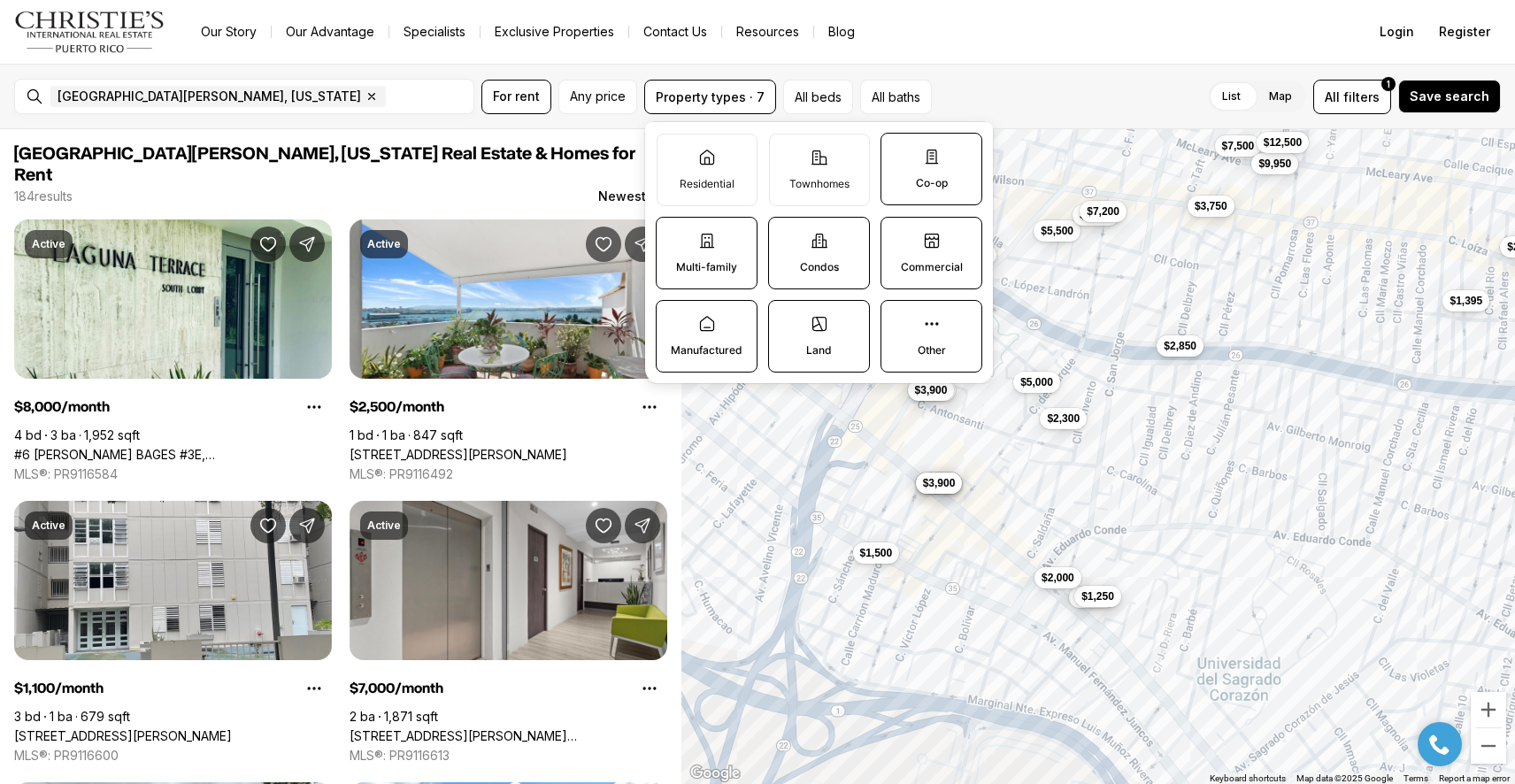
click at [792, 452] on div "$1,995 $5,500 $7,500 $4,500 $3,000 $3,900 $2,850 $1,050 $1,250 $3,750 $4,800 $3…" at bounding box center [1098, 456] width 833 height 655
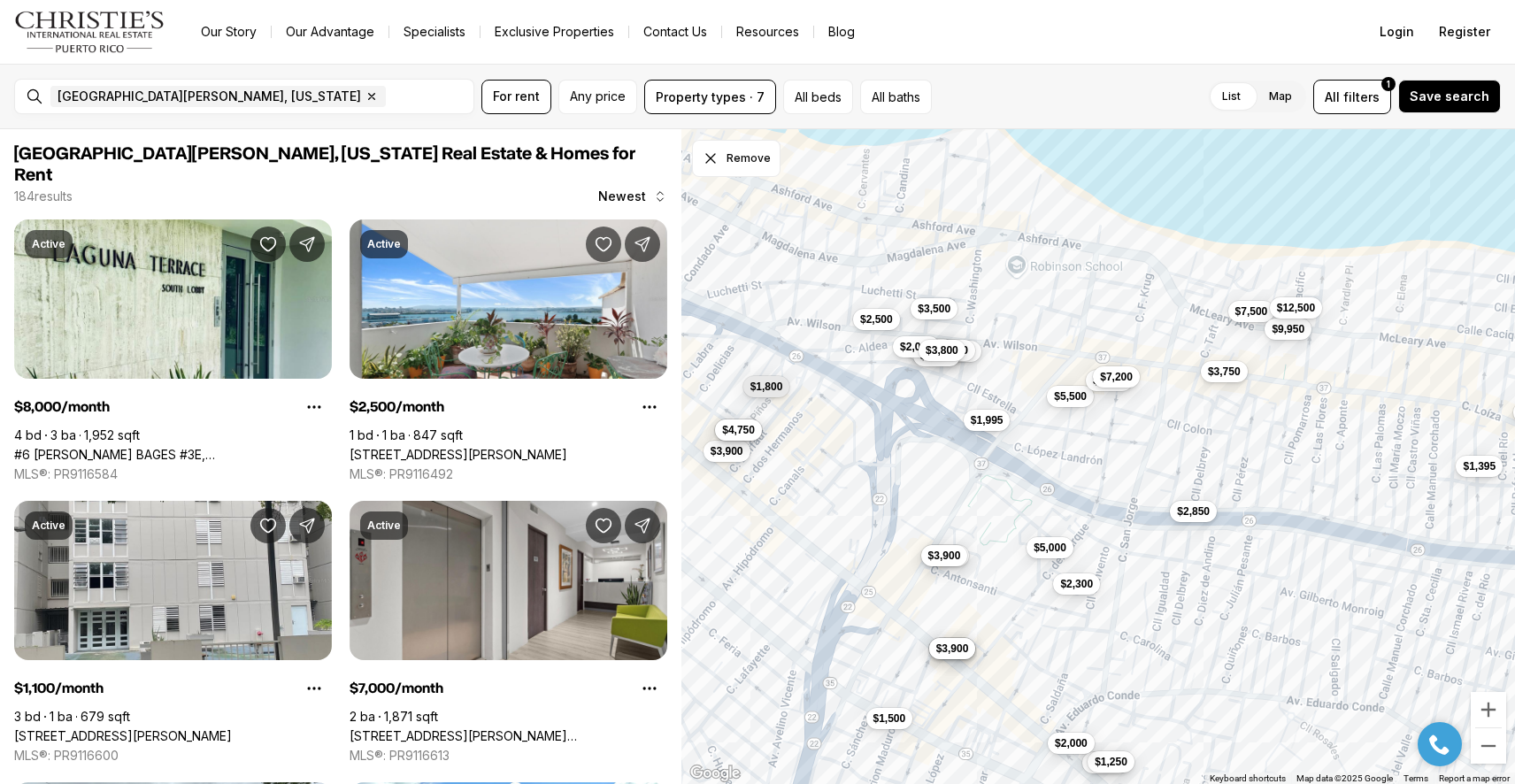
drag, startPoint x: 1015, startPoint y: 347, endPoint x: 1028, endPoint y: 514, distance: 167.5
click at [1028, 514] on div "$1,995 $5,500 $7,500 $4,500 $3,000 $3,900 $2,850 $1,050 $1,250 $3,750 $4,800 $3…" at bounding box center [1098, 456] width 833 height 655
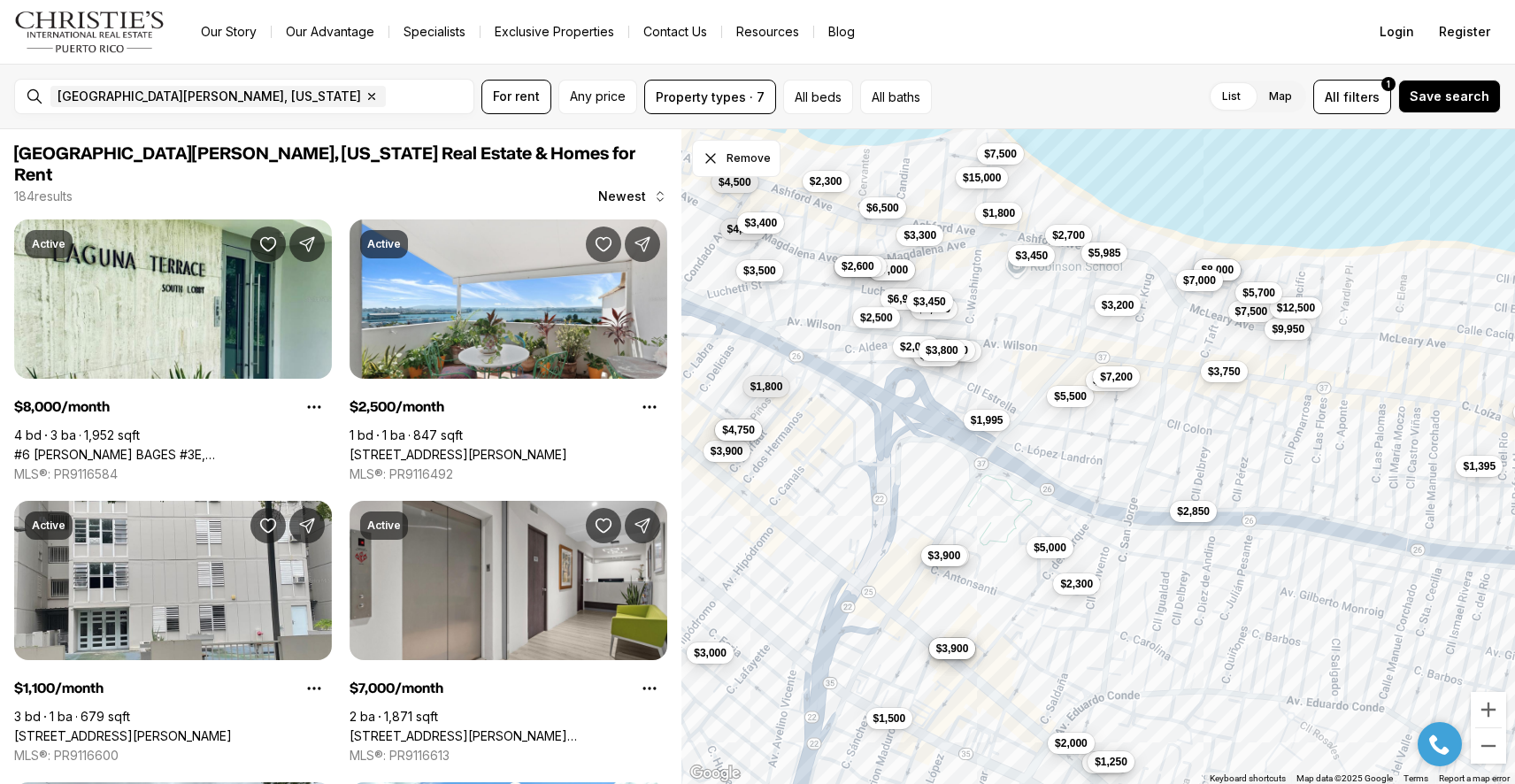
click at [875, 320] on span "$2,500" at bounding box center [876, 318] width 33 height 14
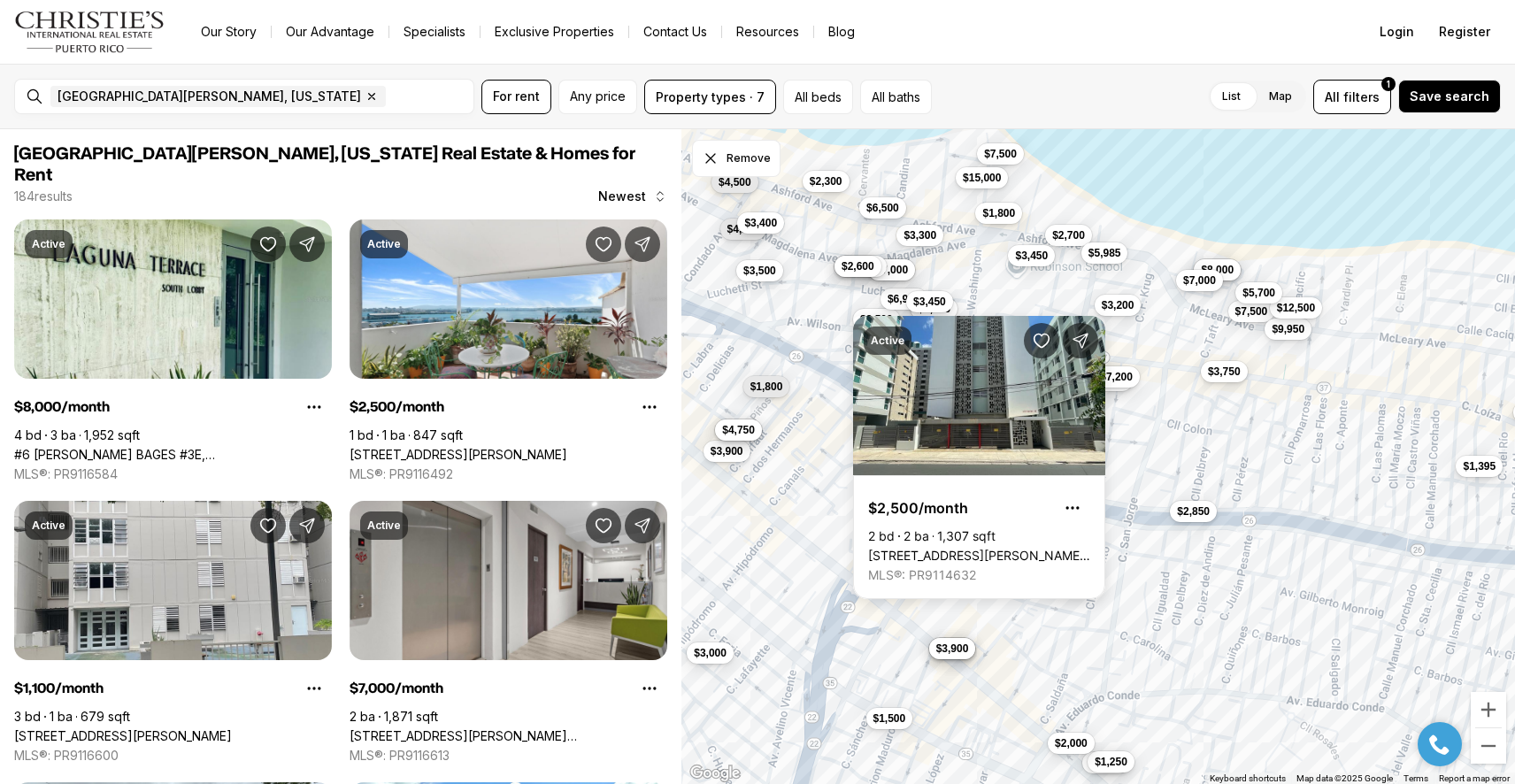
click at [1198, 460] on div "$1,995 $5,500 $7,500 $4,500 $3,000 $3,900 $2,850 $1,050 $1,250 $3,750 $4,800 $3…" at bounding box center [1098, 456] width 833 height 655
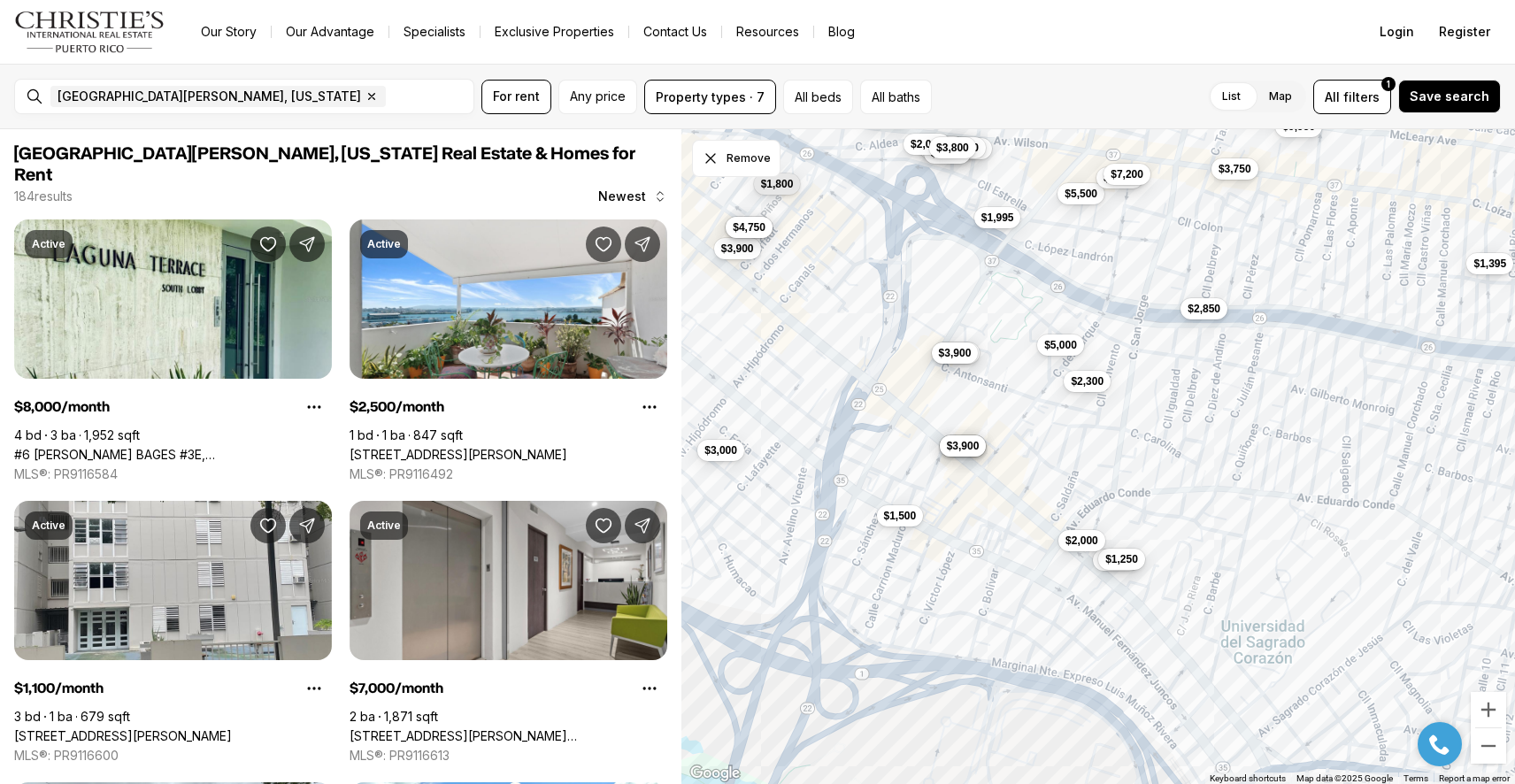
drag, startPoint x: 1108, startPoint y: 501, endPoint x: 1119, endPoint y: 298, distance: 203.3
click at [1119, 298] on div "$1,995 $5,500 $7,500 $4,500 $3,000 $3,900 $2,850 $1,050 $1,250 $3,750 $4,800 $3…" at bounding box center [1098, 456] width 833 height 655
click at [1092, 378] on span "$2,300" at bounding box center [1088, 380] width 33 height 14
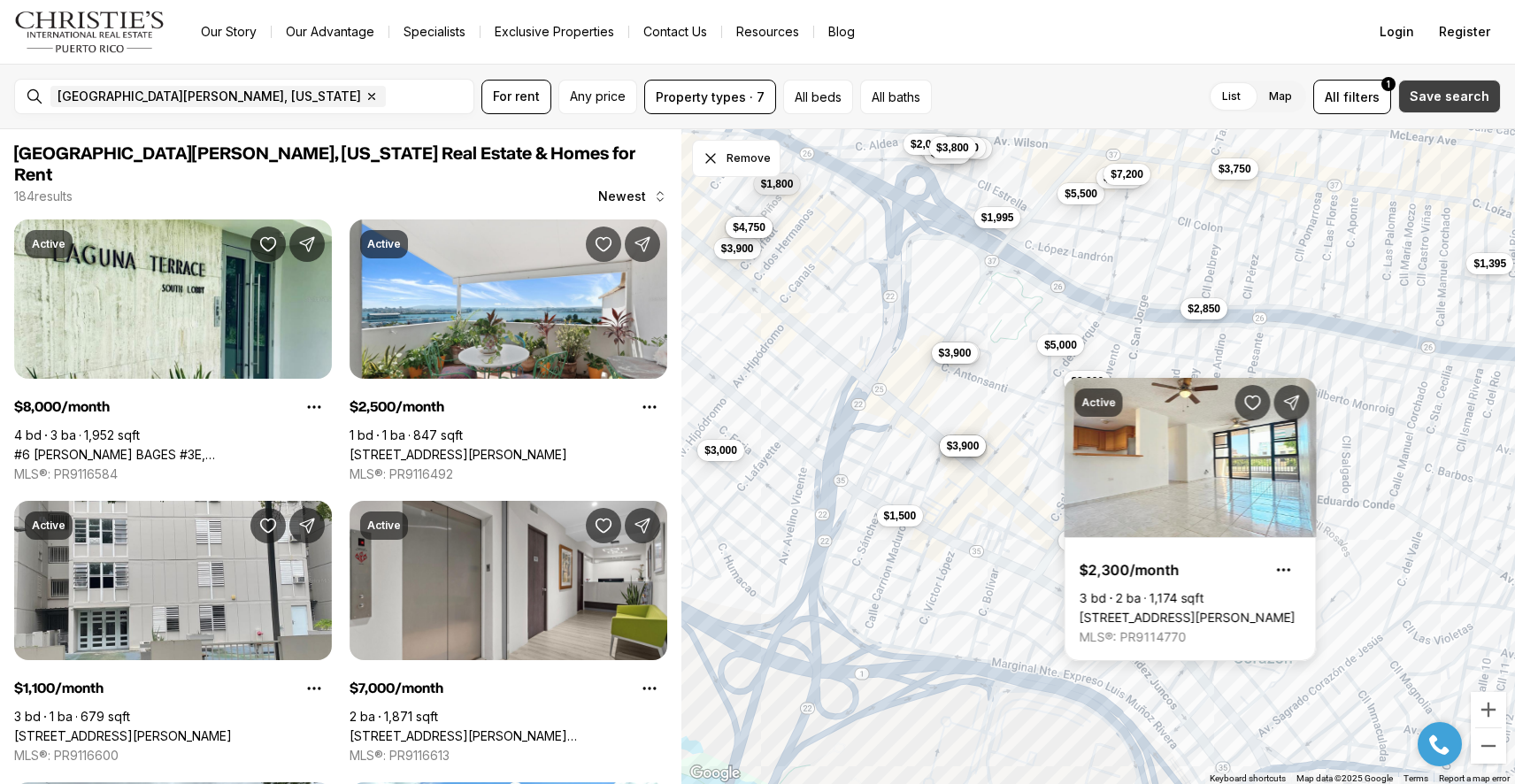
click at [1440, 97] on span "Save search" at bounding box center [1450, 96] width 80 height 14
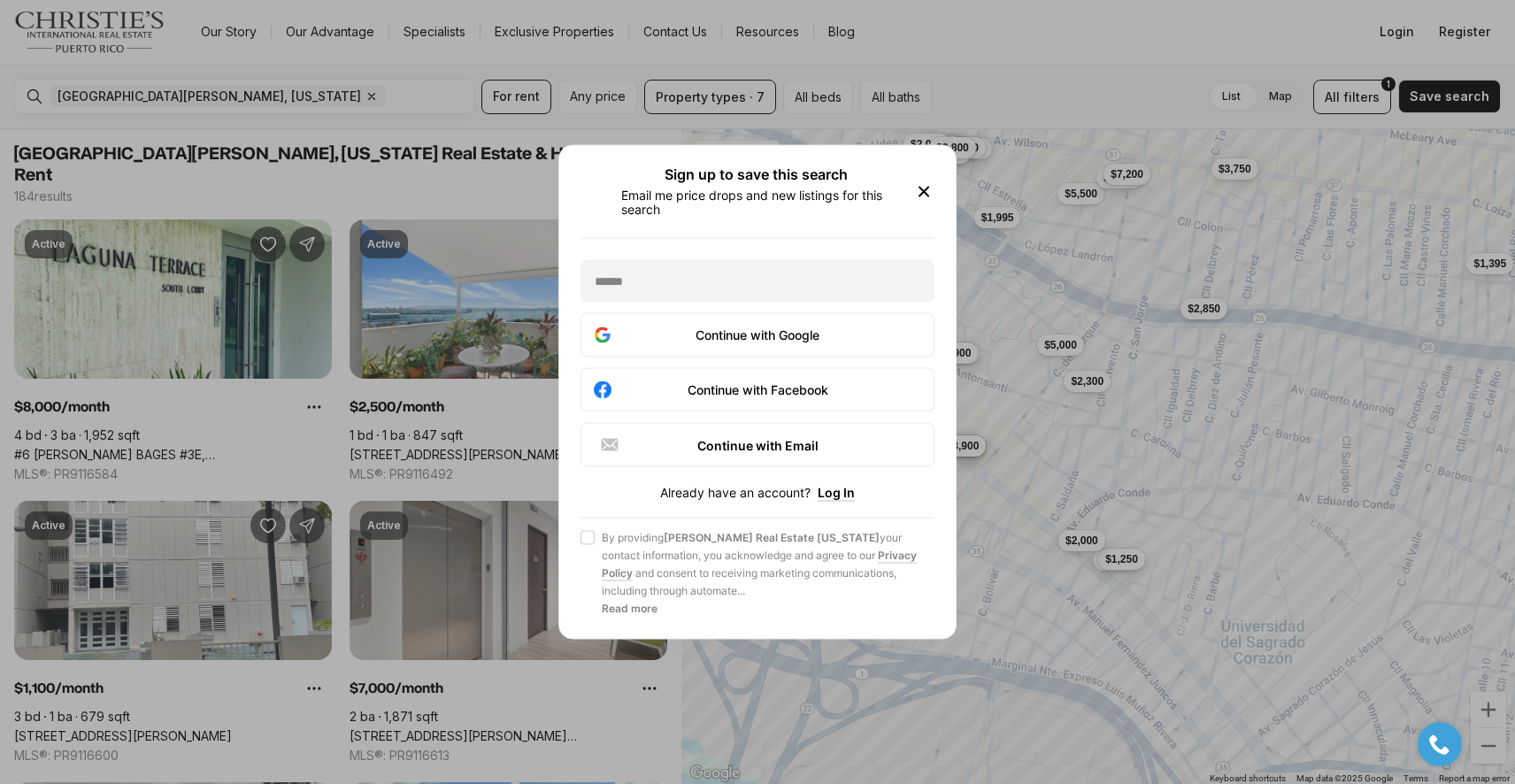
click at [925, 187] on icon "button" at bounding box center [923, 192] width 21 height 21
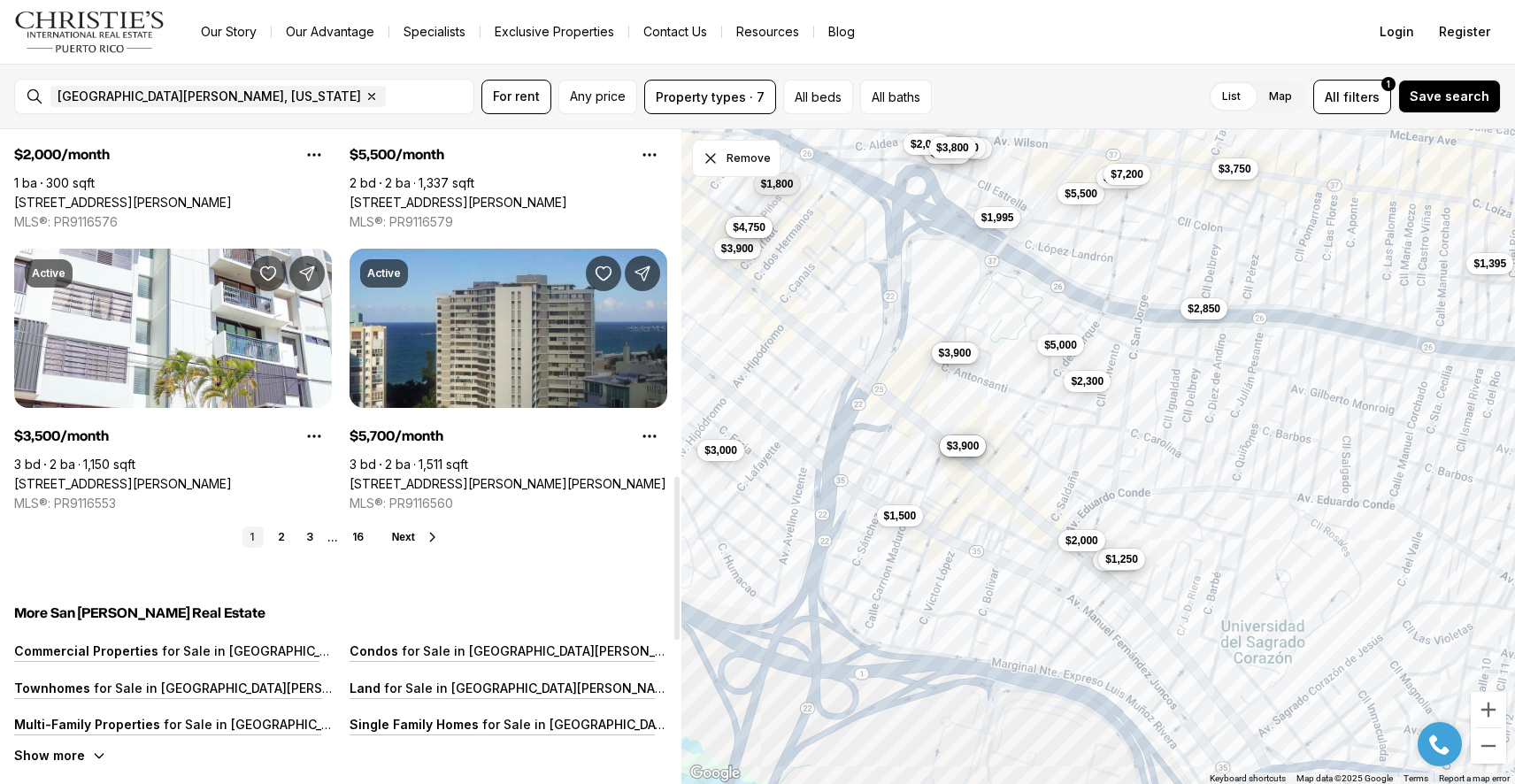
scroll to position [1387, 0]
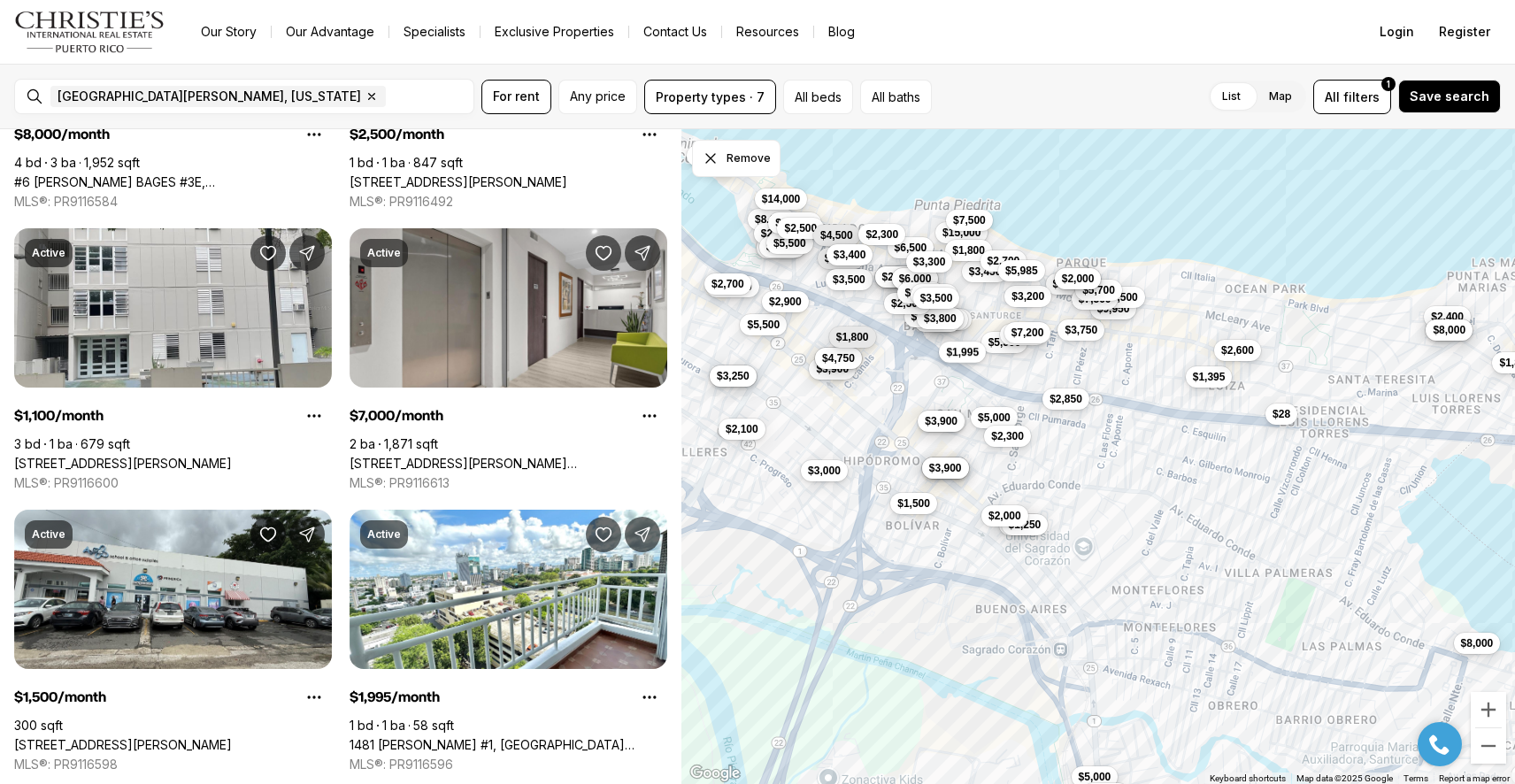
click at [963, 350] on span "$1,995" at bounding box center [963, 352] width 33 height 14
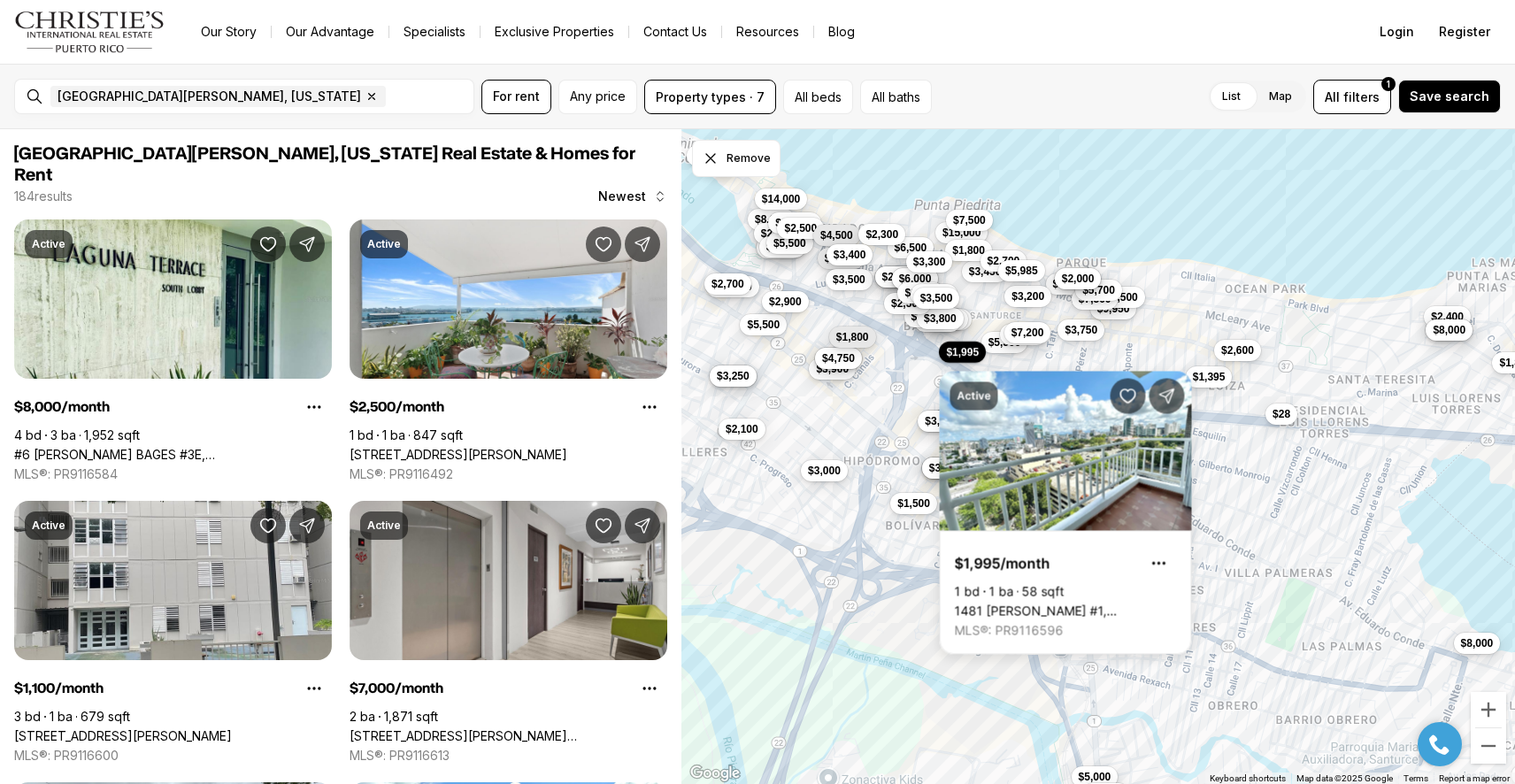
click at [917, 392] on div "$1,995 $5,500 $4,500 $3,000 $3,900 $2,850 $1,050 $1,250 $3,750 $4,800 $3,900 $5…" at bounding box center [1098, 456] width 833 height 655
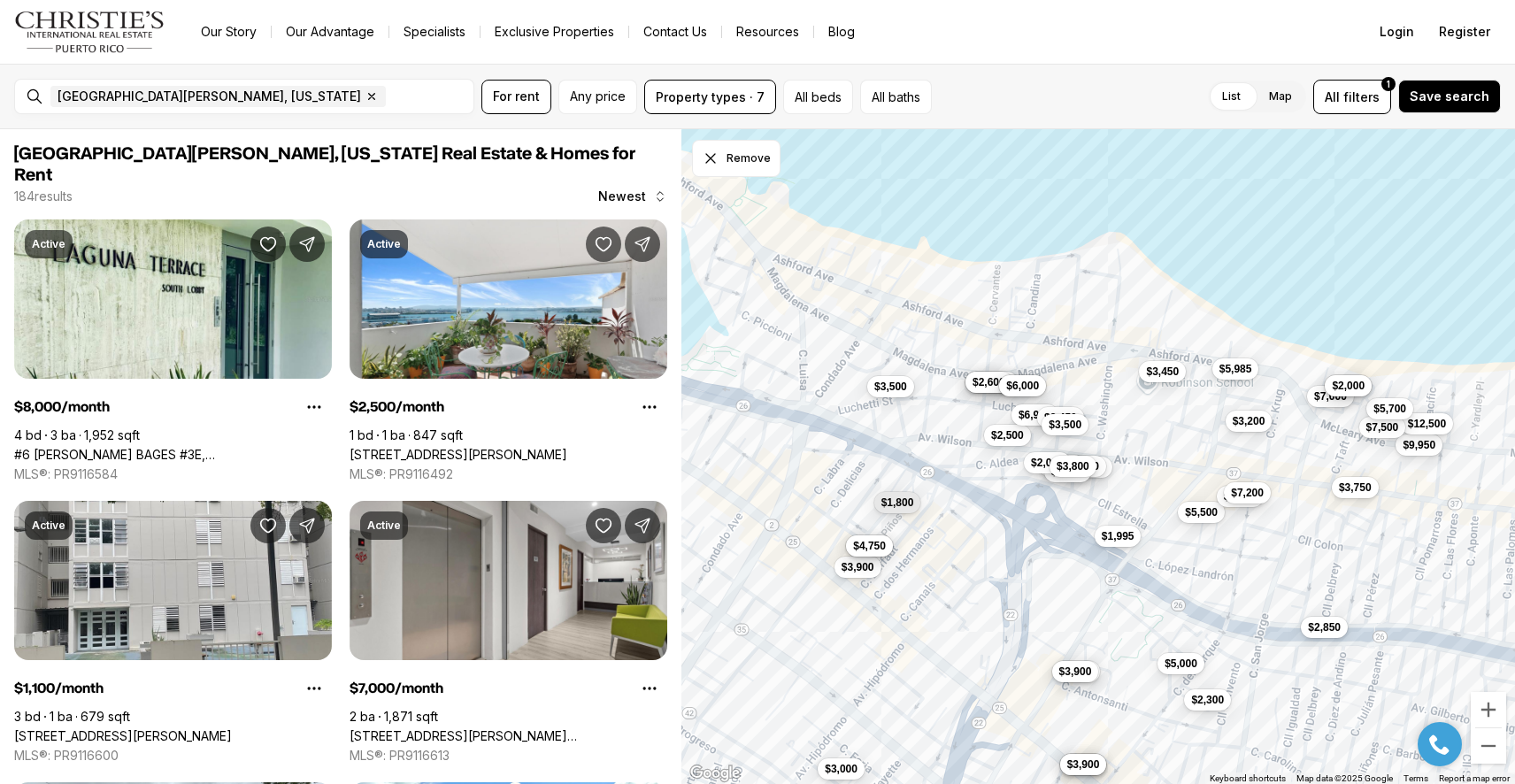
drag, startPoint x: 845, startPoint y: 323, endPoint x: 957, endPoint y: 560, distance: 262.1
click at [957, 560] on div "$1,995 $5,500 $4,500 $3,000 $3,900 $2,850 $1,050 $1,250 $3,750 $4,800 $3,900 $5…" at bounding box center [1098, 456] width 833 height 655
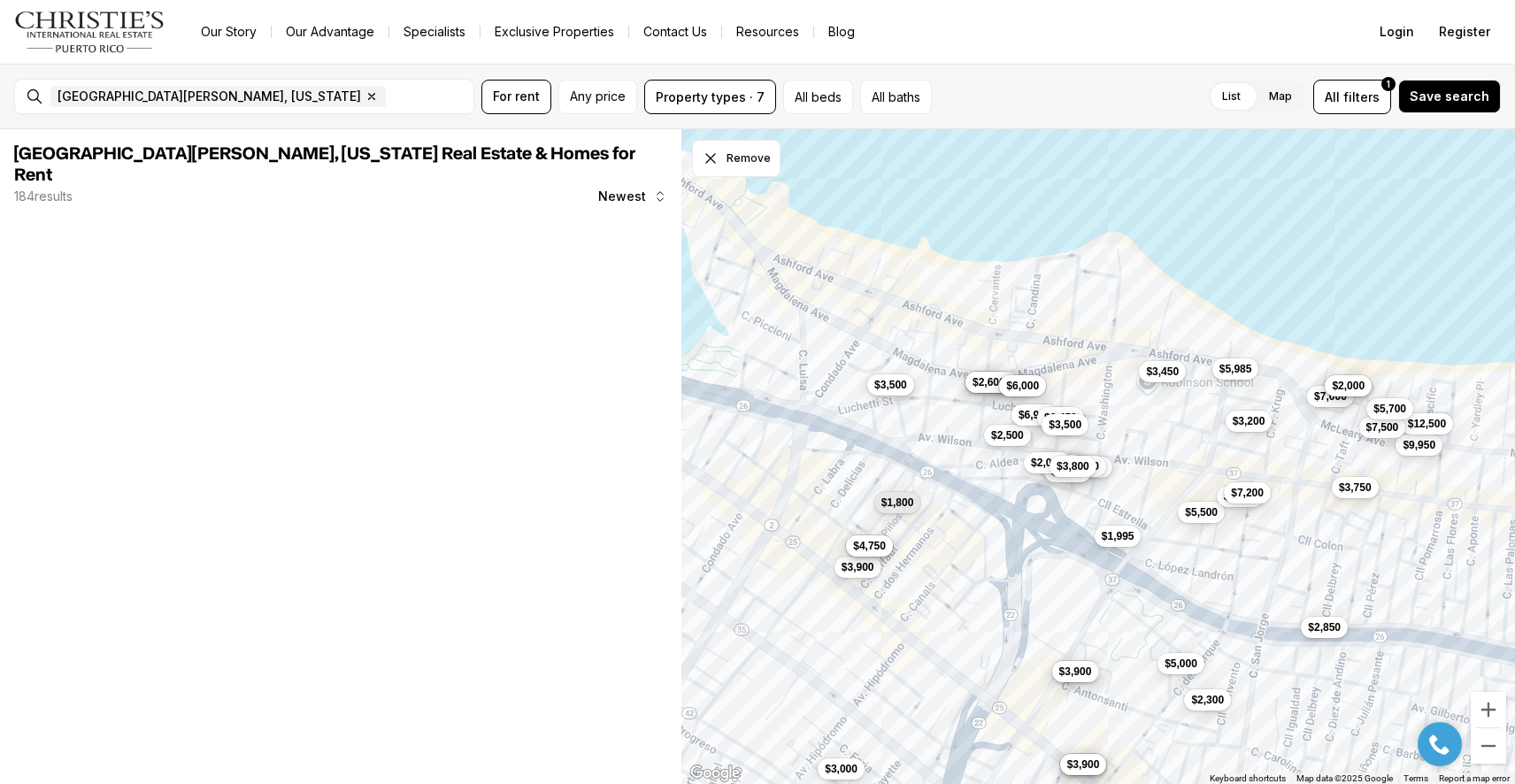
click at [899, 385] on span "$3,500" at bounding box center [890, 385] width 33 height 14
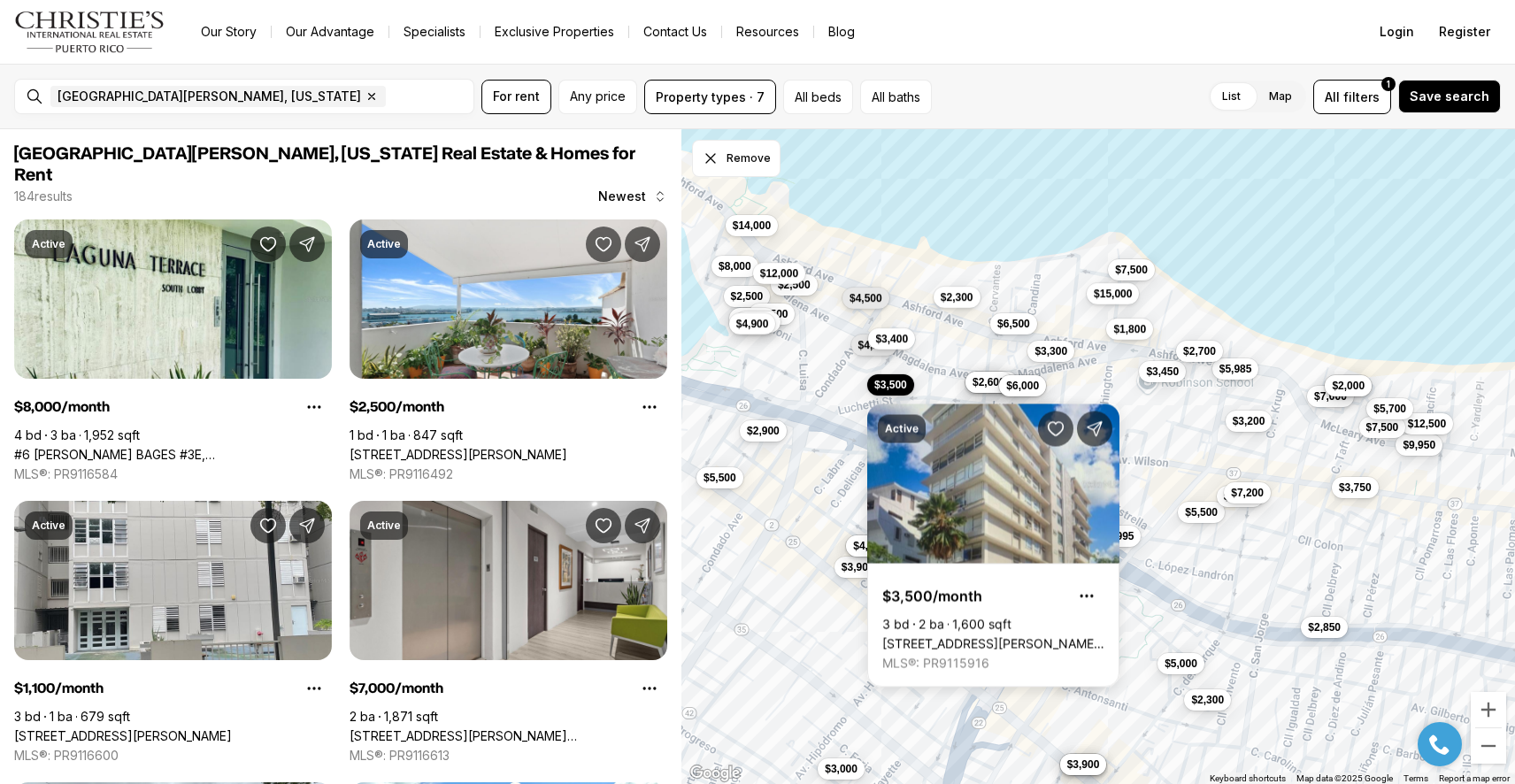
click at [799, 507] on div "$1,995 $5,500 $4,500 $3,000 $3,900 $2,850 $3,750 $4,800 $3,900 $5,000 $2,150 $5…" at bounding box center [1098, 456] width 833 height 655
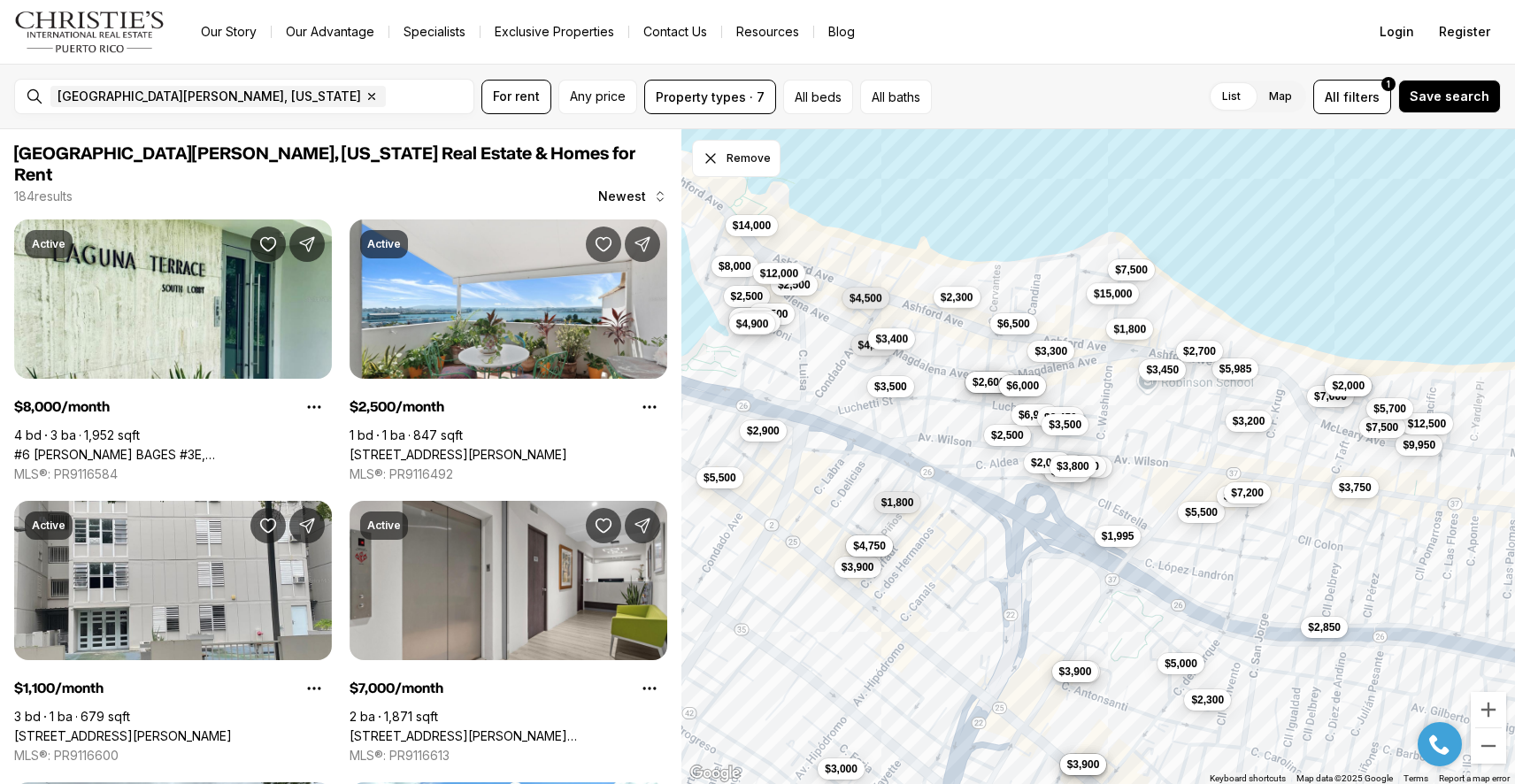
click at [1161, 375] on span "$3,450" at bounding box center [1163, 369] width 33 height 14
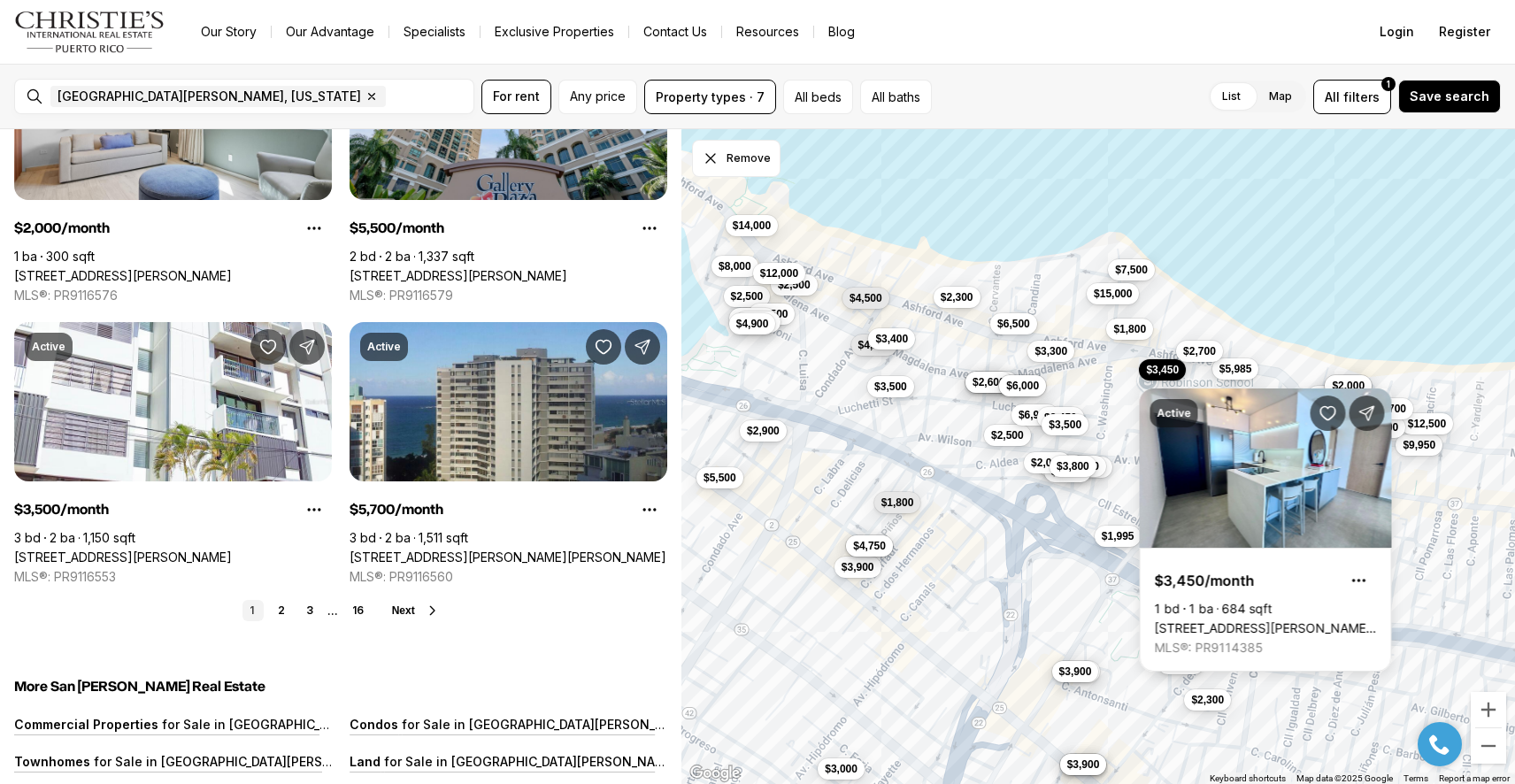
scroll to position [1314, 0]
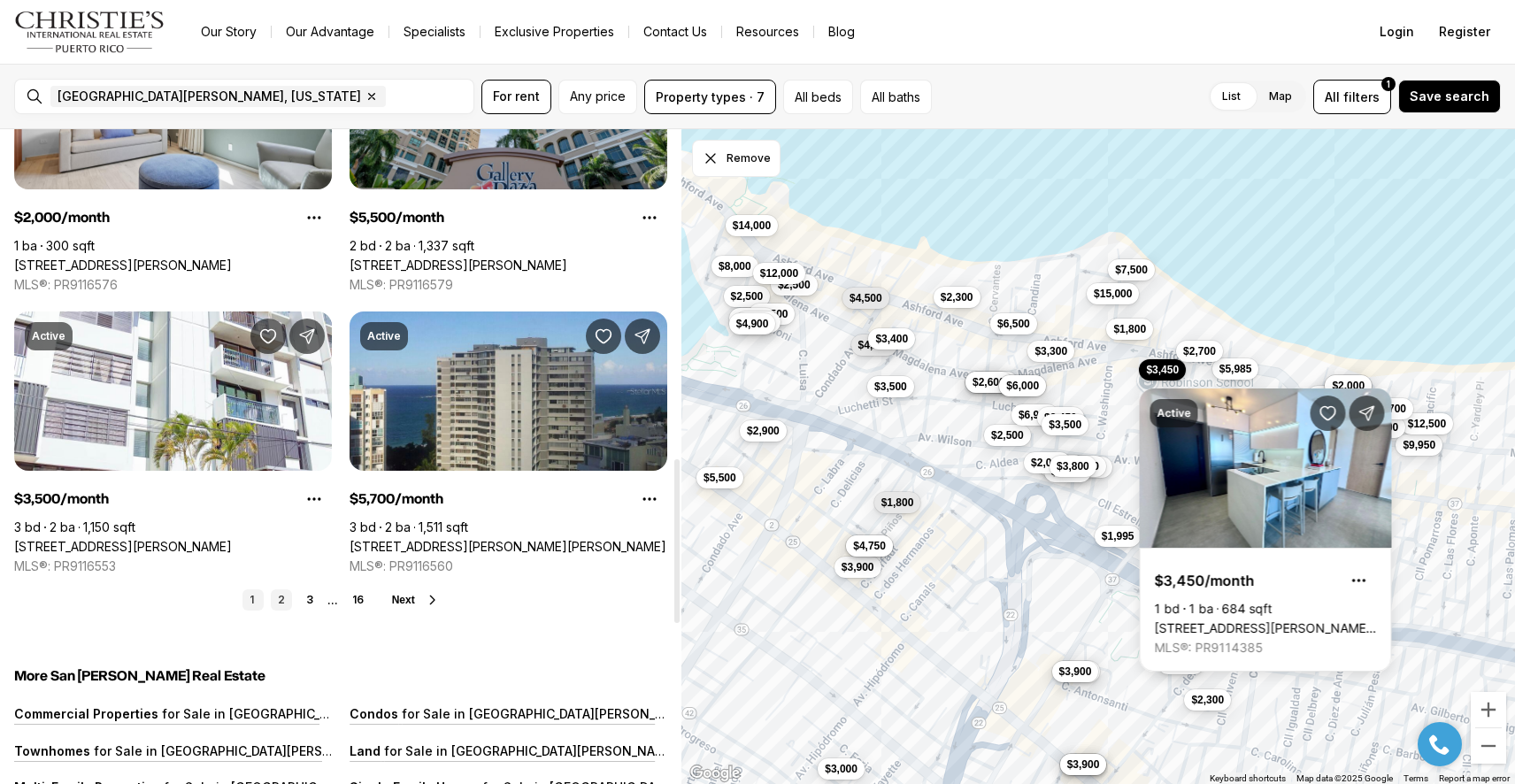
click at [282, 589] on link "2" at bounding box center [281, 599] width 21 height 21
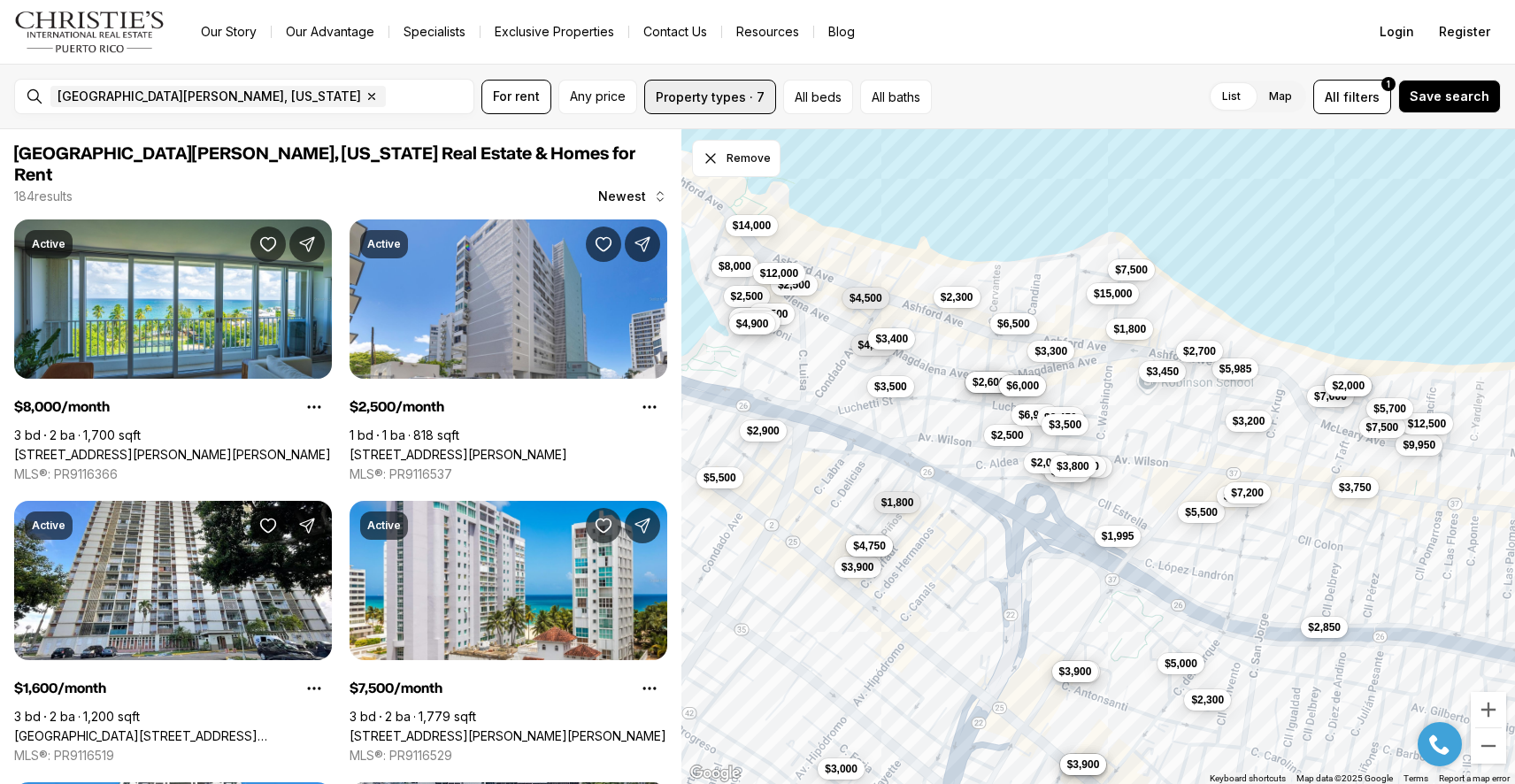
click at [718, 99] on button "Property types · 7" at bounding box center [711, 97] width 132 height 35
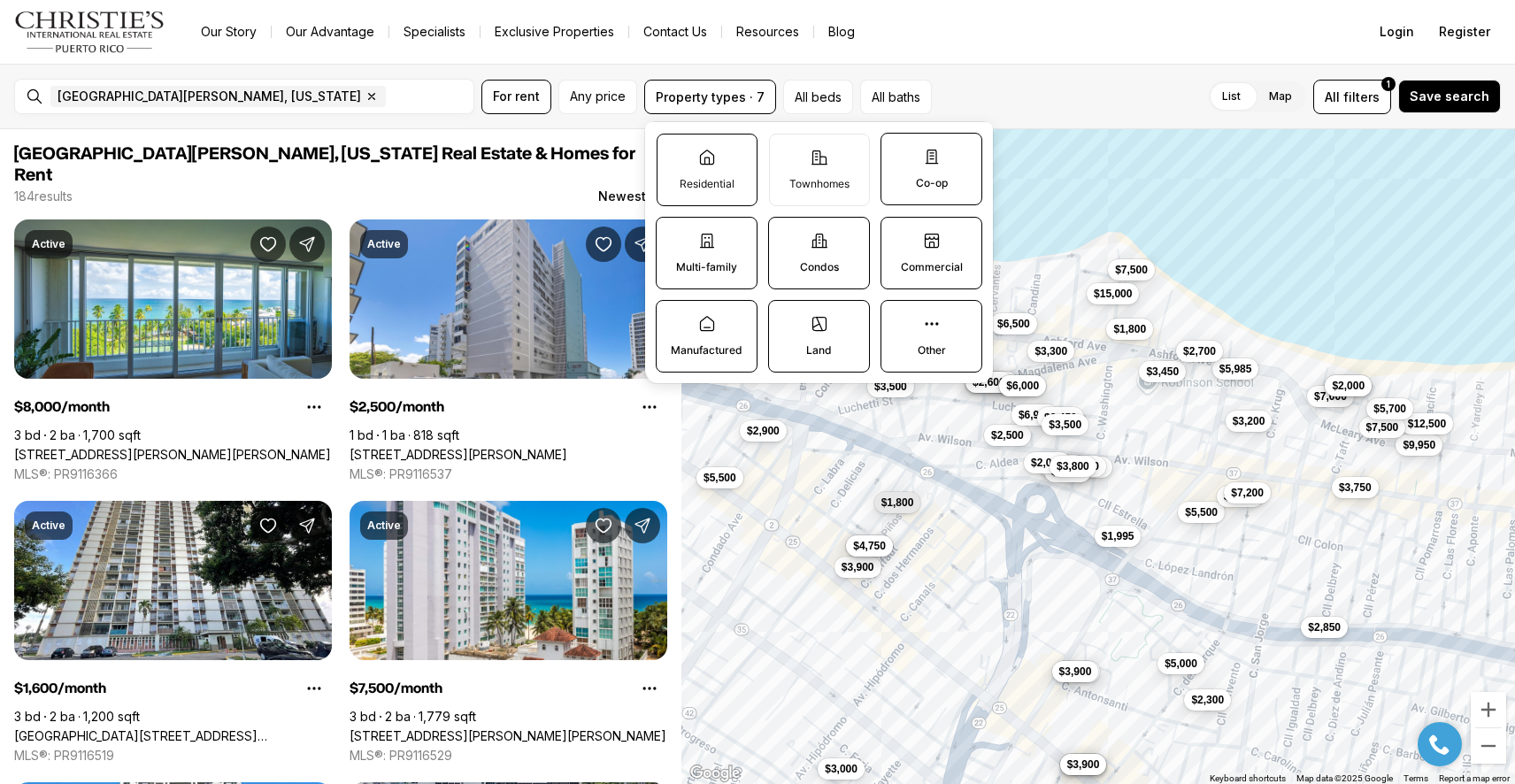
click at [701, 173] on label "Residential" at bounding box center [707, 170] width 101 height 73
click at [676, 152] on button "Residential" at bounding box center [667, 144] width 18 height 18
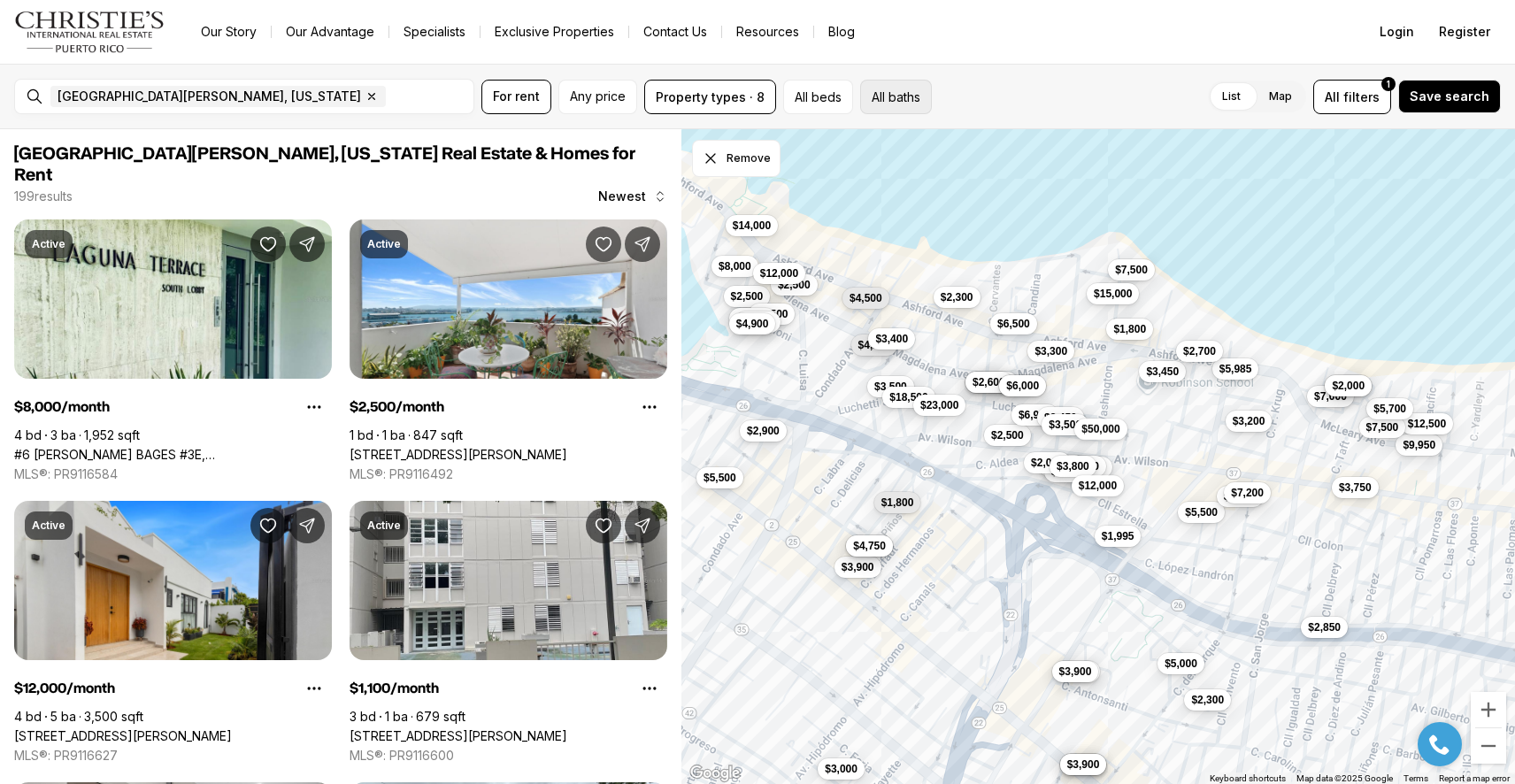
click at [872, 97] on button "All baths" at bounding box center [896, 97] width 72 height 35
click at [900, 169] on div "Any 1 2 3 4 5+" at bounding box center [1009, 148] width 303 height 55
click at [896, 149] on label "Any" at bounding box center [890, 149] width 41 height 32
click at [887, 149] on button "Any" at bounding box center [879, 142] width 18 height 18
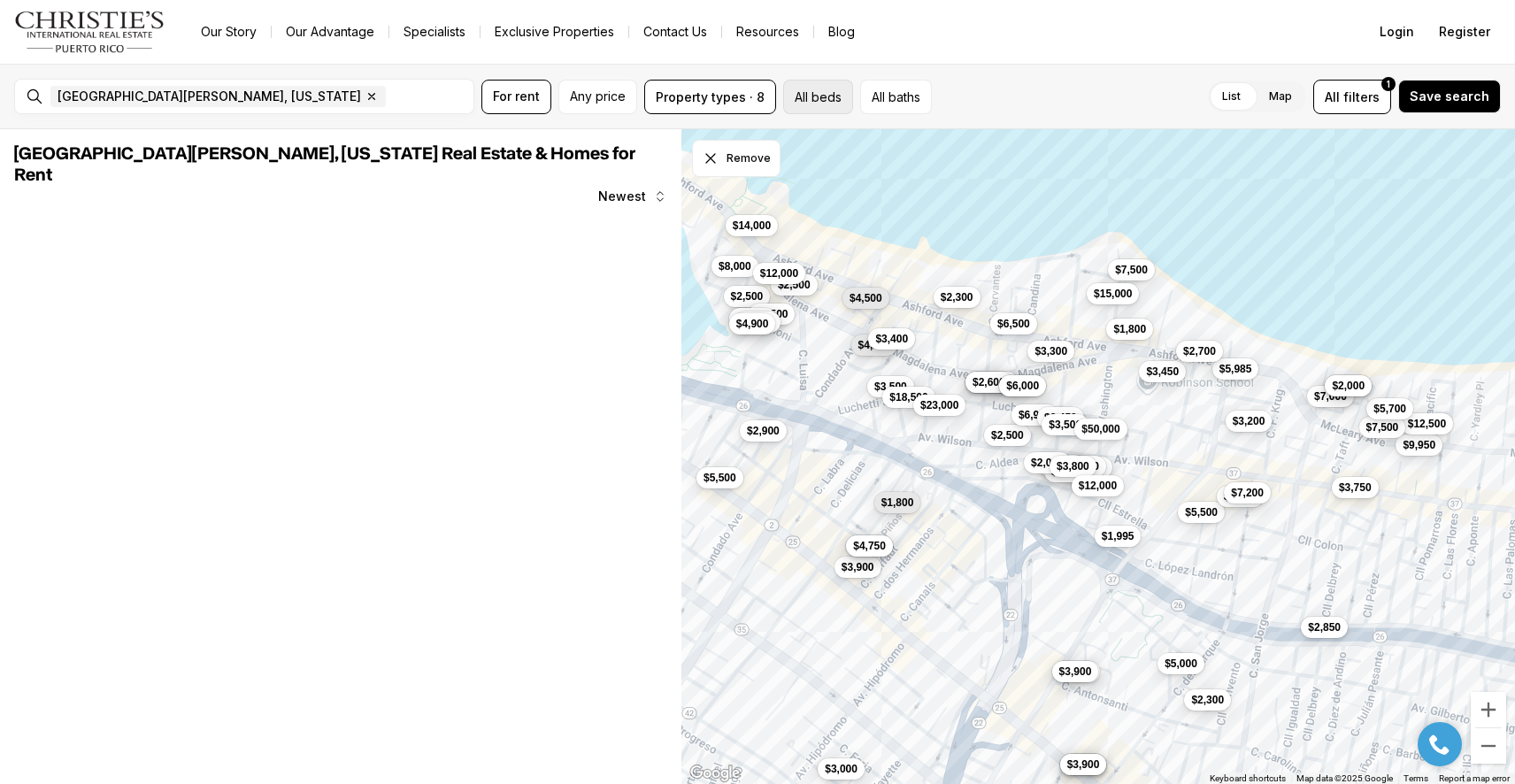
click at [823, 103] on button "All beds" at bounding box center [818, 97] width 70 height 35
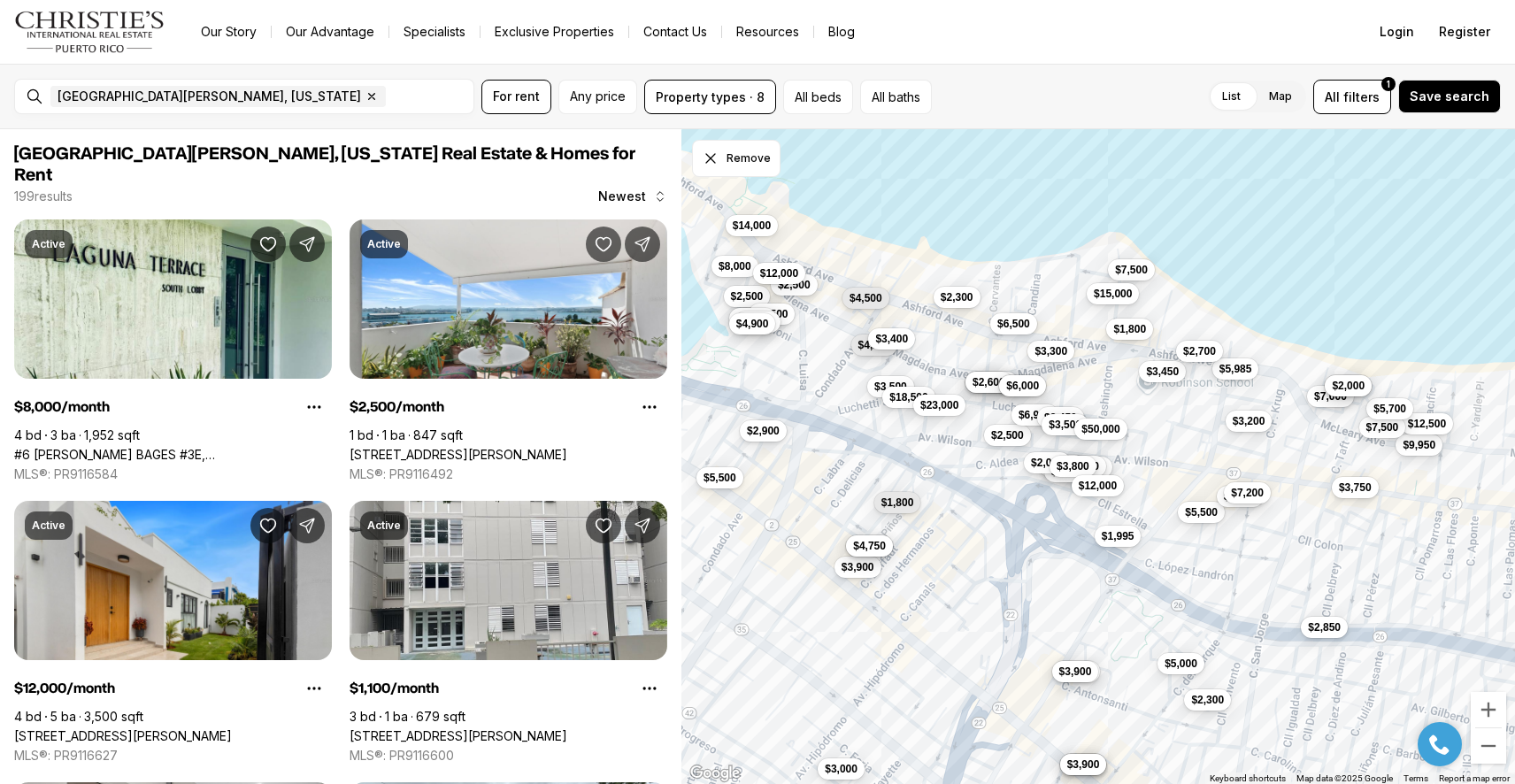
click at [1021, 91] on div "List Map List Map All filters 1 Save search" at bounding box center [1220, 97] width 562 height 35
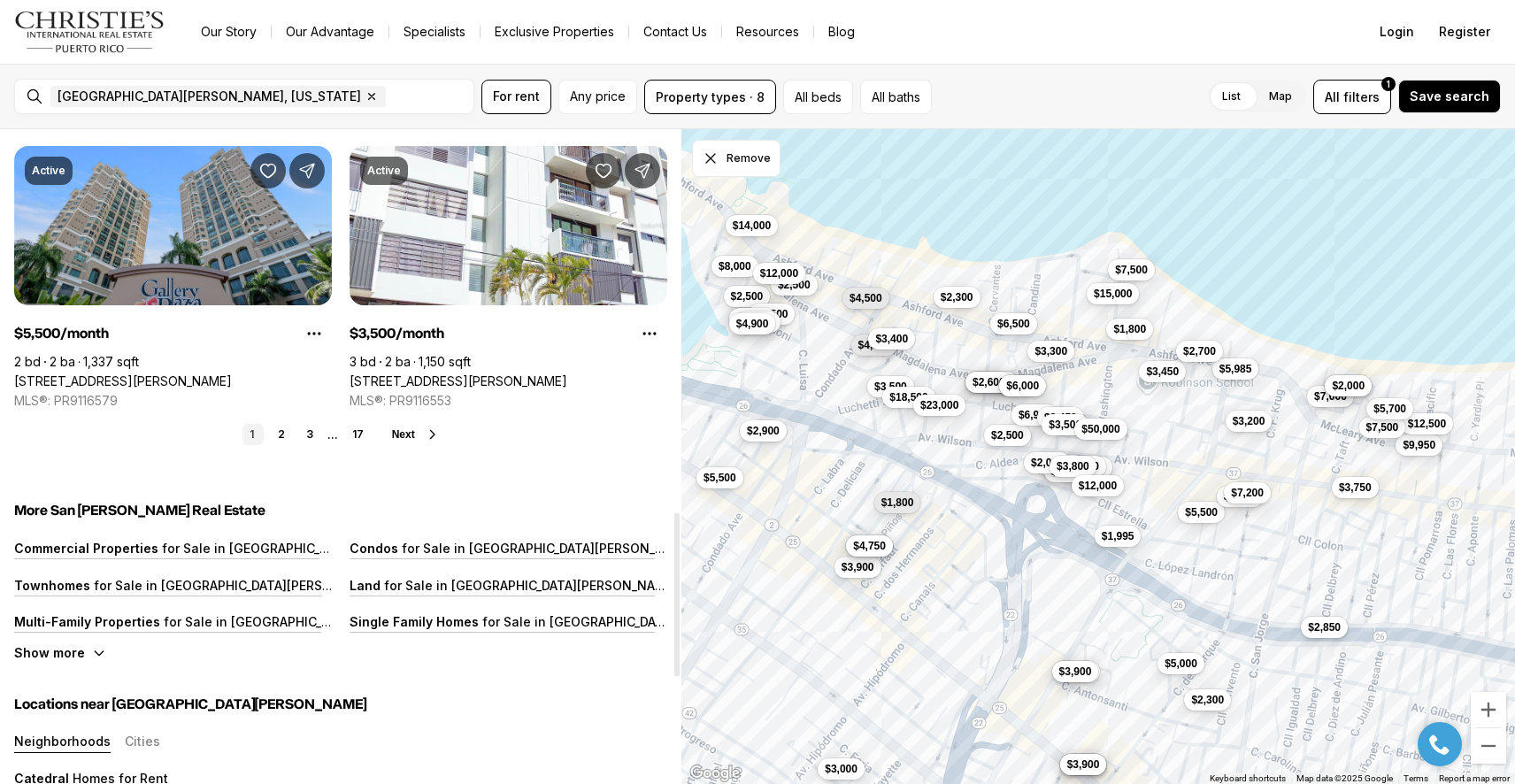
scroll to position [1567, 0]
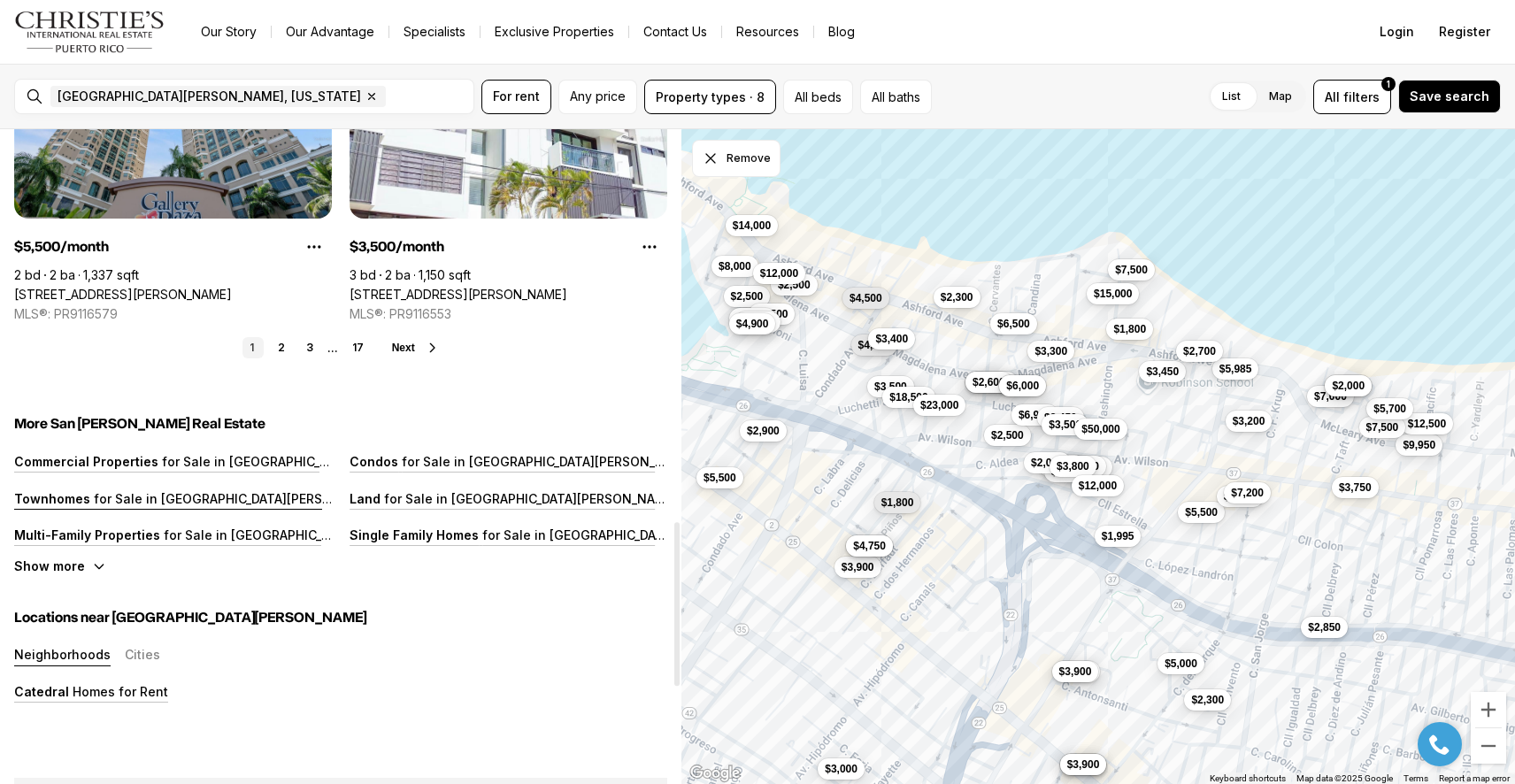
click at [130, 491] on p "for Sale in [GEOGRAPHIC_DATA][PERSON_NAME]" at bounding box center [239, 498] width 298 height 15
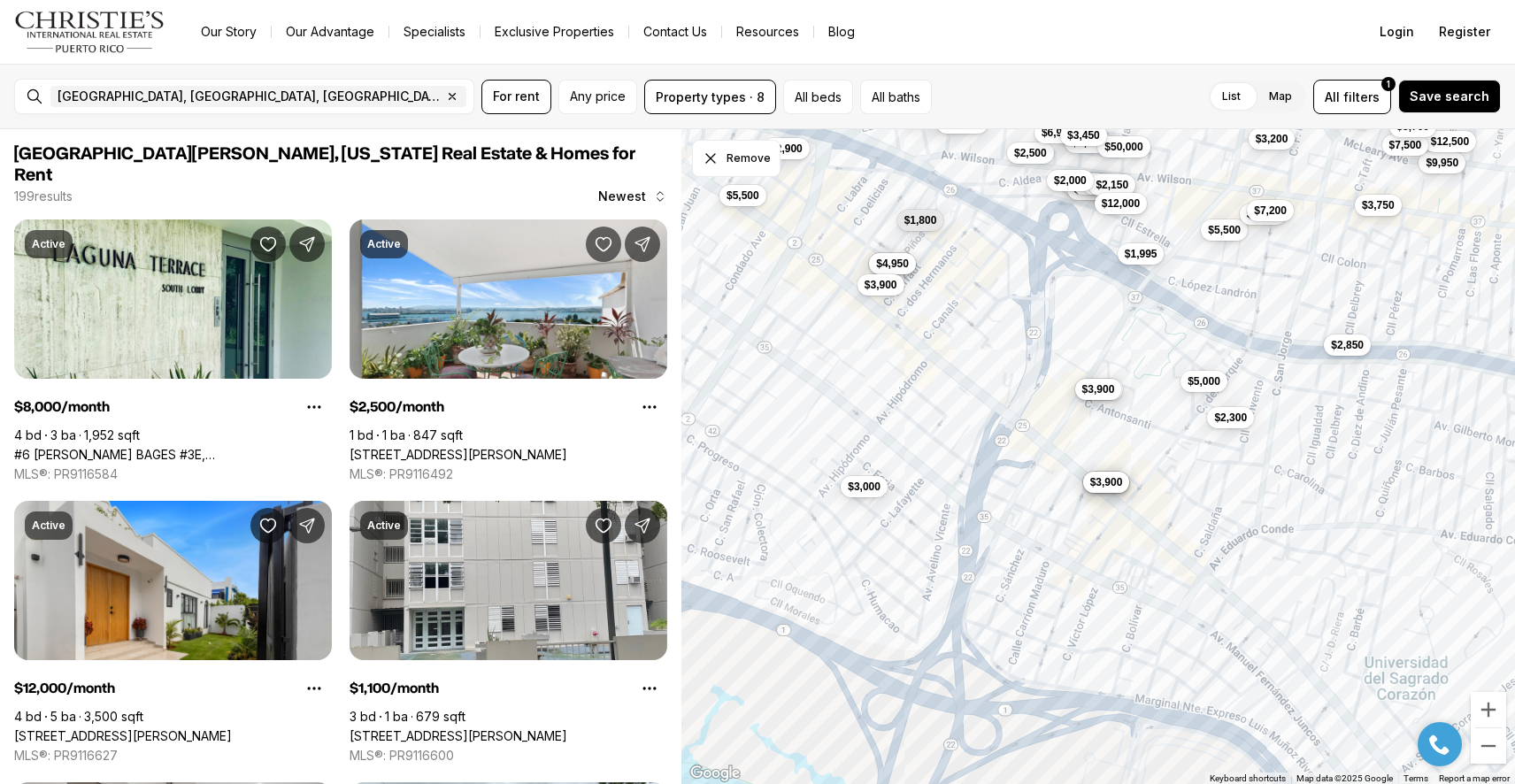
drag, startPoint x: 909, startPoint y: 627, endPoint x: 925, endPoint y: 320, distance: 307.4
click at [927, 320] on div "$3,300 $3,500 $7,000 $3,800 $4,800 $3,900 $5,000 $15,000 $3,000 $9,950 $2,150 $…" at bounding box center [1098, 456] width 833 height 655
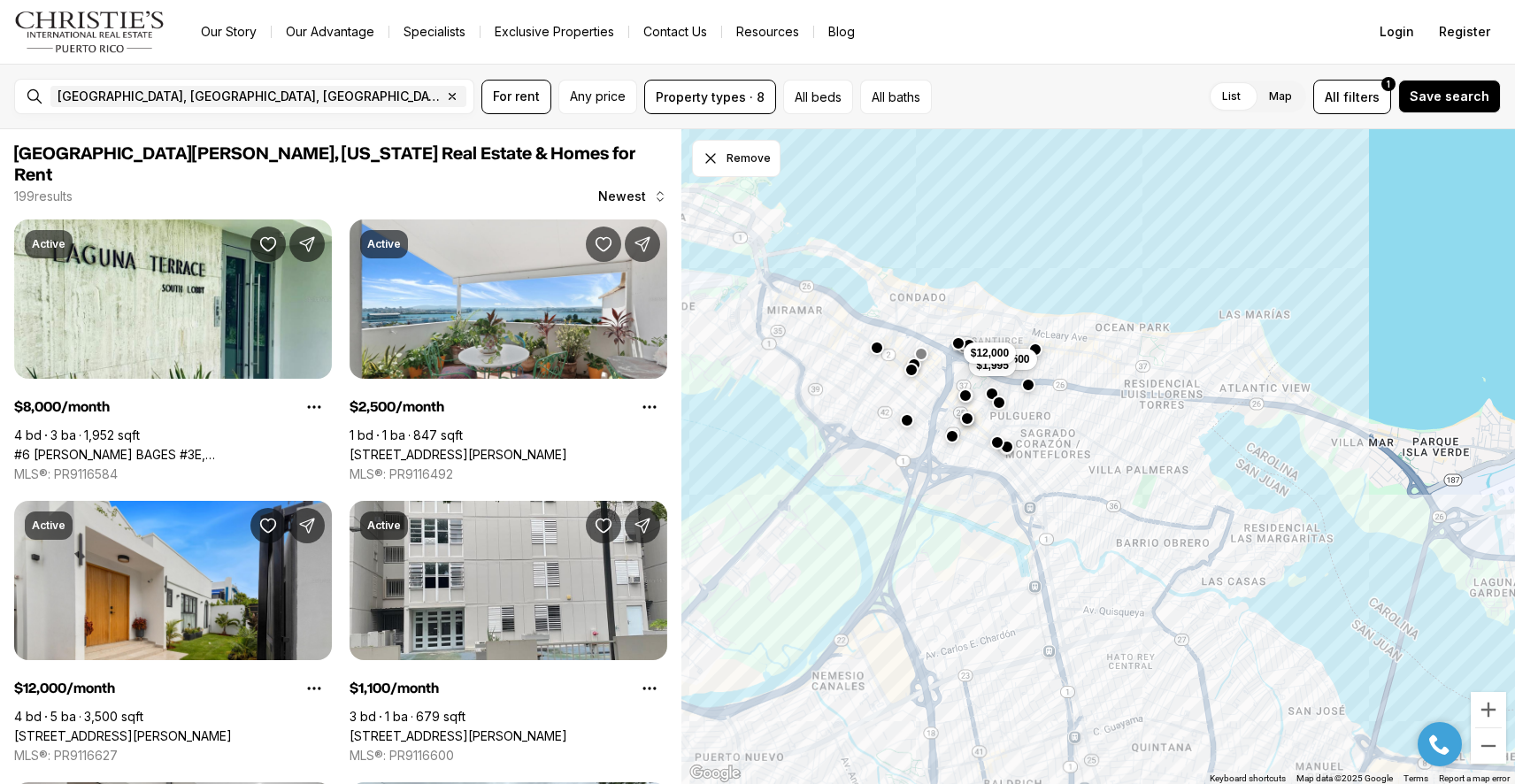
drag, startPoint x: 1054, startPoint y: 416, endPoint x: 1046, endPoint y: 522, distance: 106.3
click at [1046, 522] on div "$5,500 $1,995 $12,000" at bounding box center [1098, 456] width 833 height 655
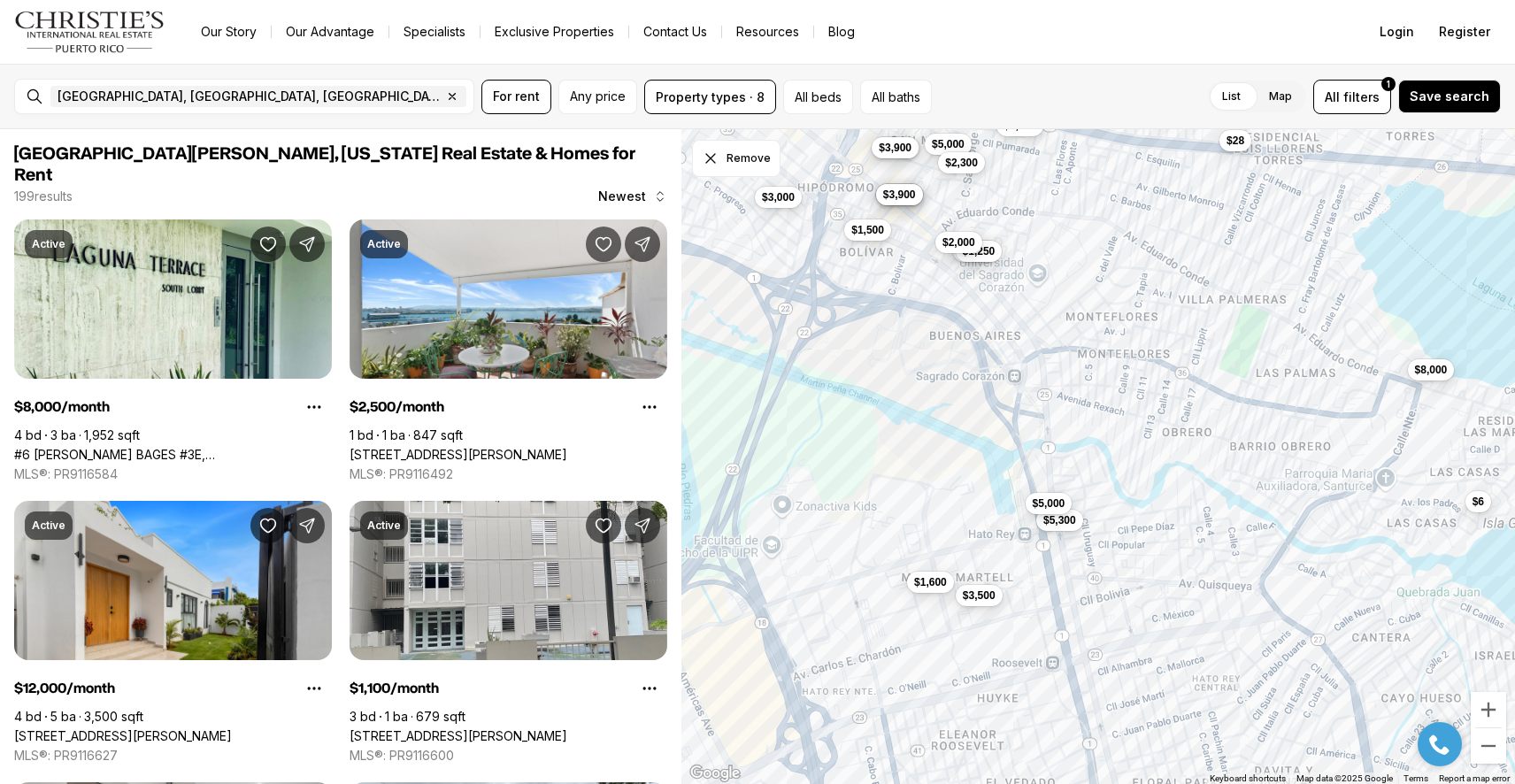
drag, startPoint x: 1046, startPoint y: 525, endPoint x: 1056, endPoint y: 318, distance: 207.2
click at [1056, 317] on div "$3,300 $7,000 $3,800 $4,800 $3,900 $5,000 $3,000 $2,150 $5,000 $2,300 $3,750 $2…" at bounding box center [1098, 456] width 833 height 655
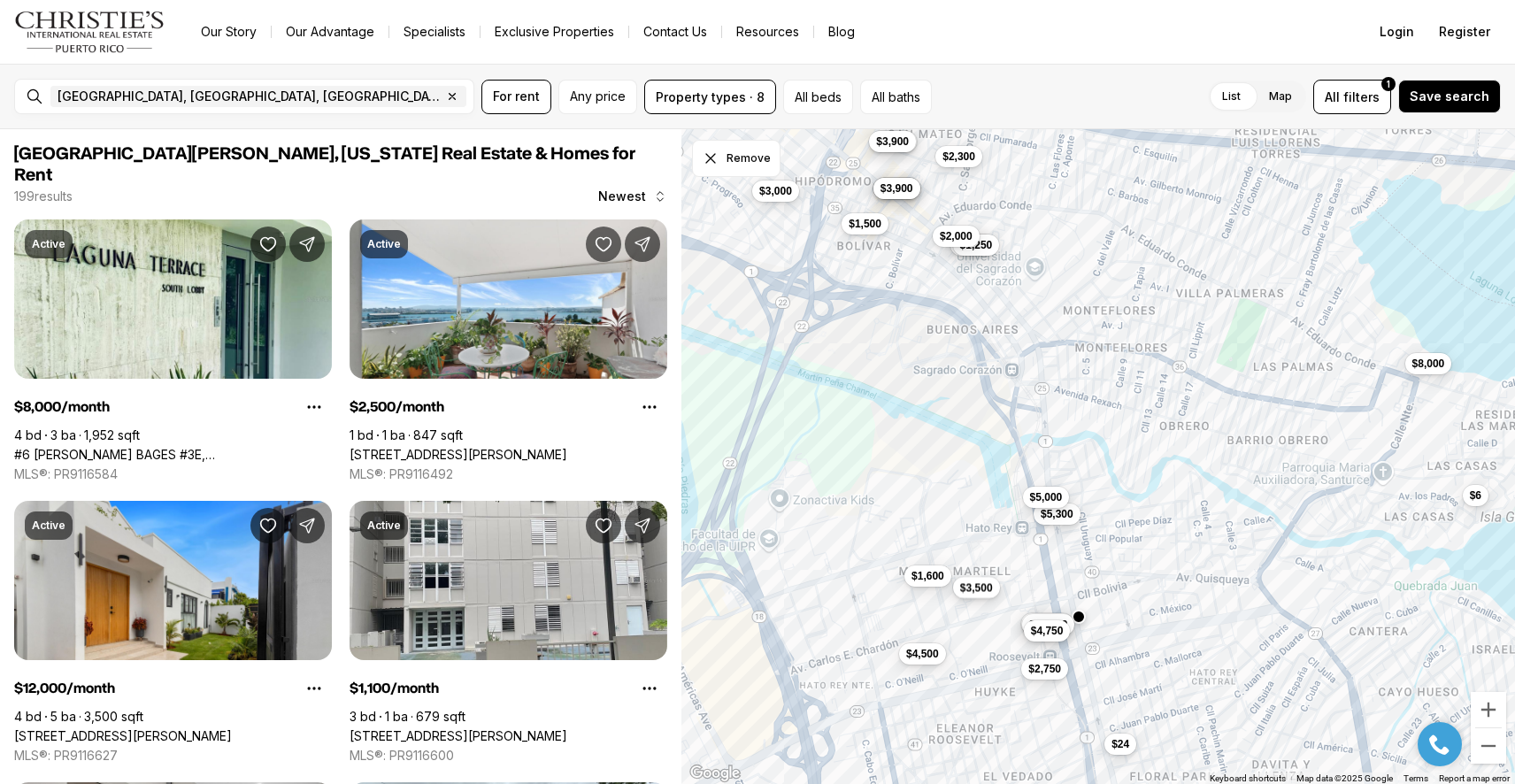
click at [976, 592] on span "$3,500" at bounding box center [976, 587] width 33 height 14
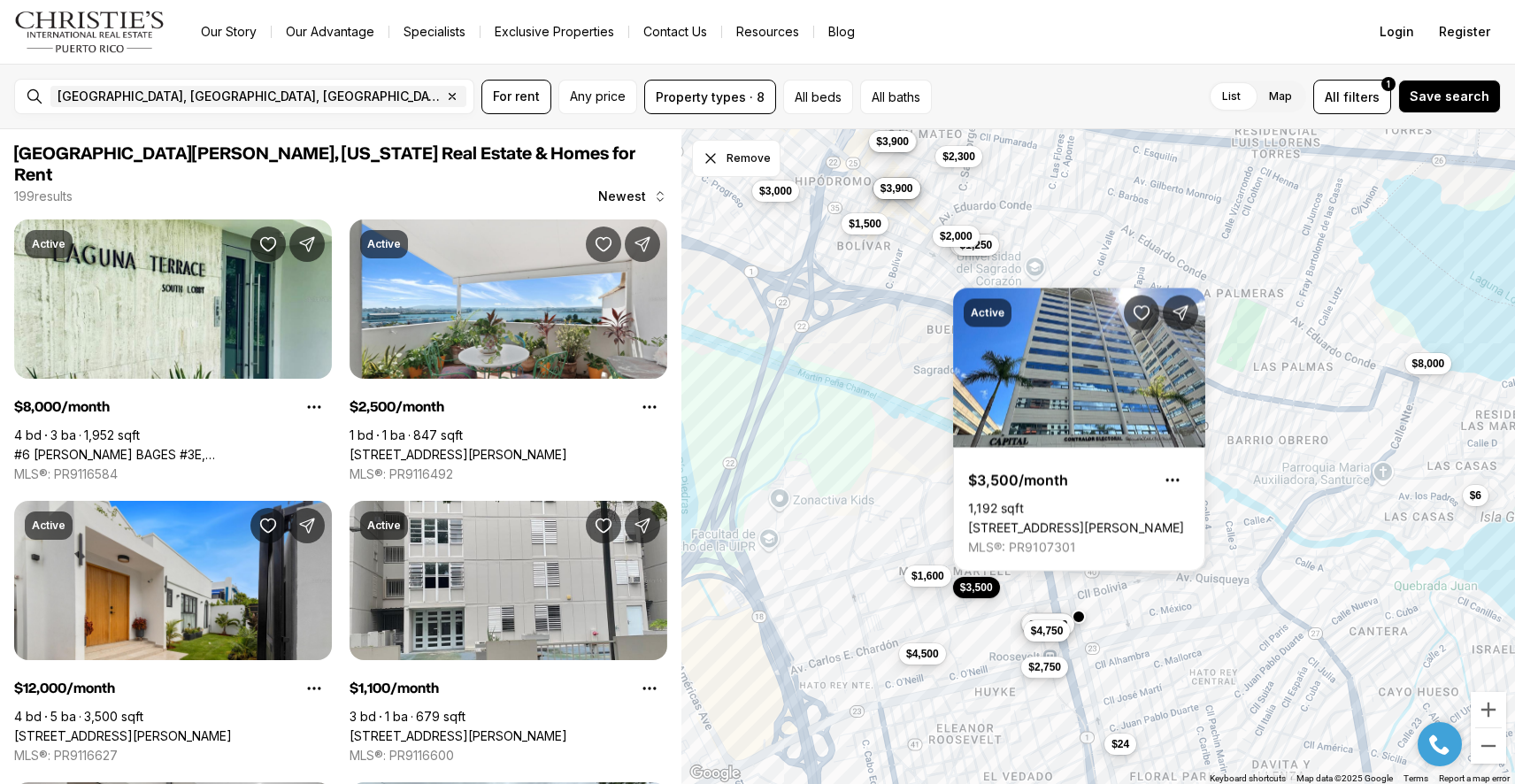
click at [1043, 666] on span "$2,750" at bounding box center [1045, 667] width 33 height 14
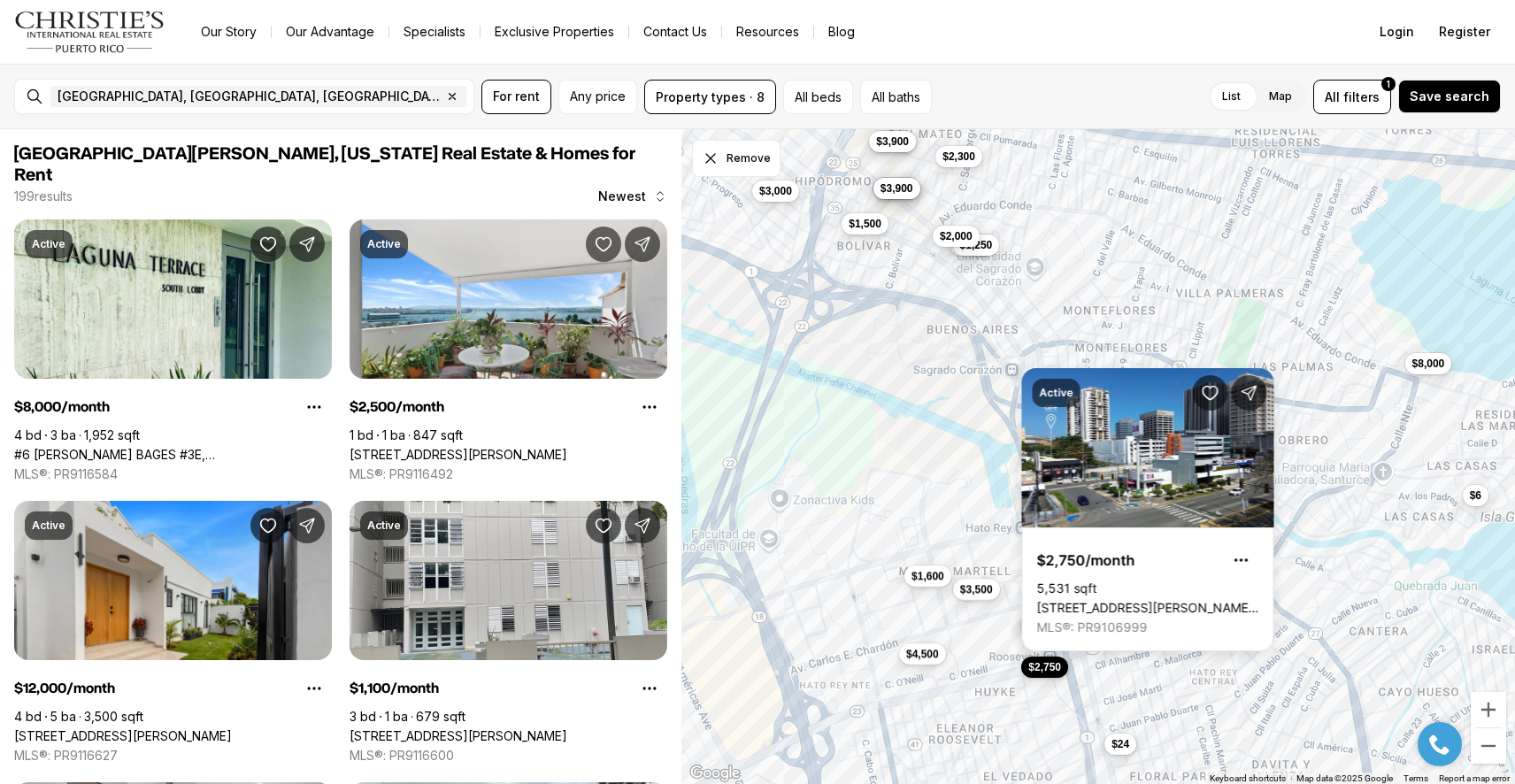
click at [947, 497] on div "$4,800 $3,900 $3,000 $2,300 $4,500 $3,900 $3,000 $1,050 $1,250 $1,500 $2,000 $3…" at bounding box center [1098, 456] width 833 height 655
